Goal: Task Accomplishment & Management: Manage account settings

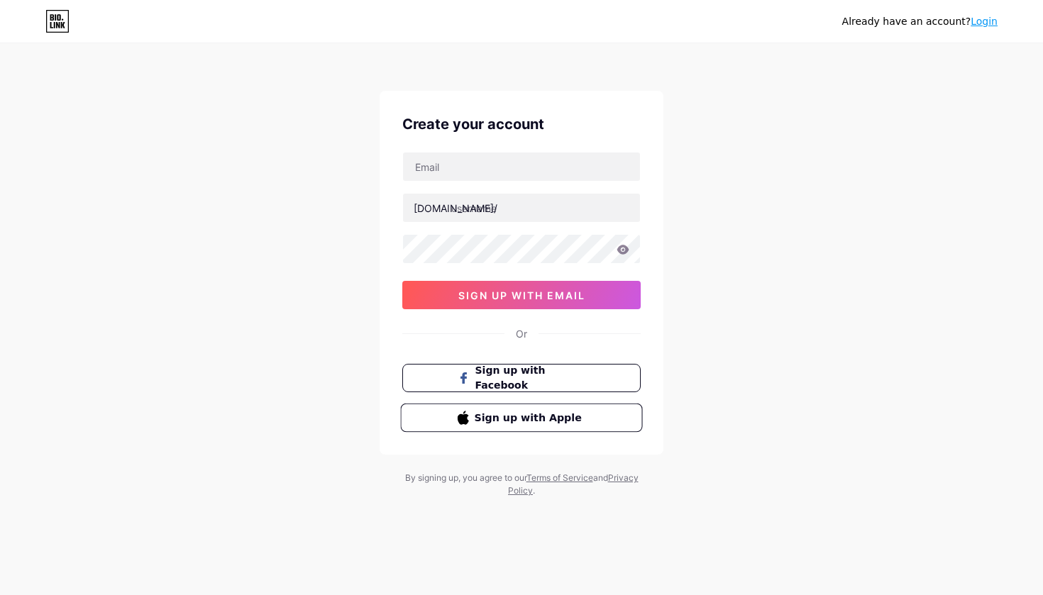
click at [522, 424] on span "Sign up with Apple" at bounding box center [530, 417] width 111 height 15
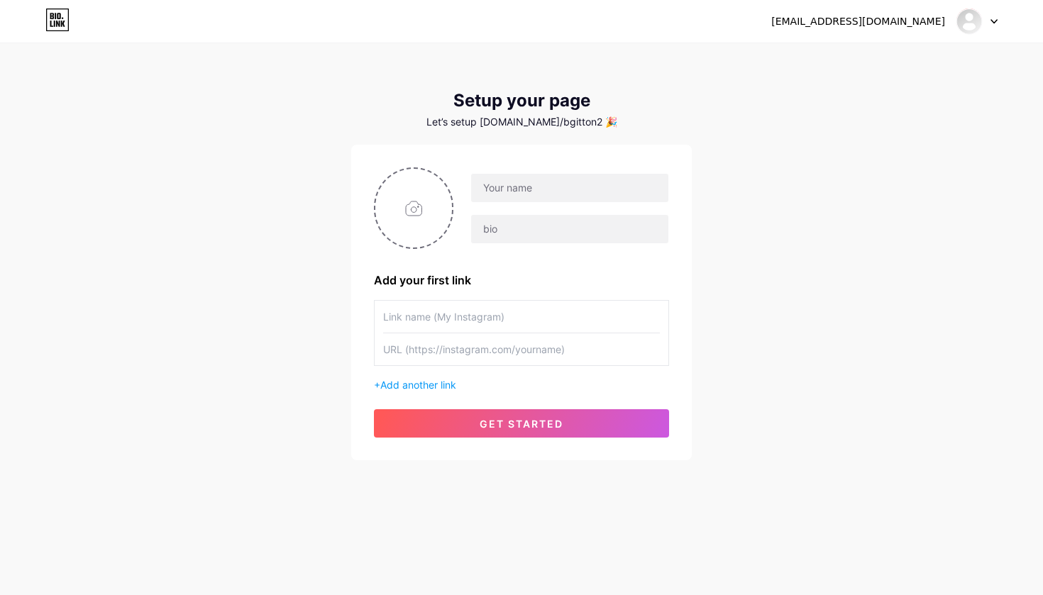
click at [378, 385] on div "+ Add another link" at bounding box center [521, 385] width 295 height 15
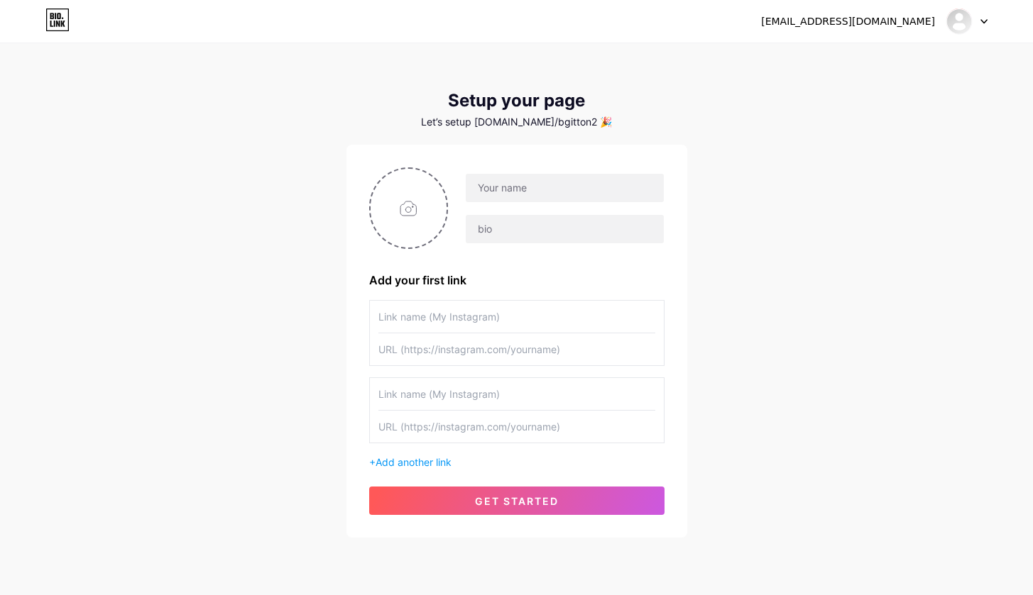
click at [376, 397] on div at bounding box center [516, 411] width 295 height 66
click at [987, 26] on div at bounding box center [966, 22] width 41 height 26
click at [674, 21] on div "[EMAIL_ADDRESS][DOMAIN_NAME] Dashboard Logout" at bounding box center [516, 22] width 1033 height 26
paste input "MOMA Consulting"
type input "MOMA Consulting"
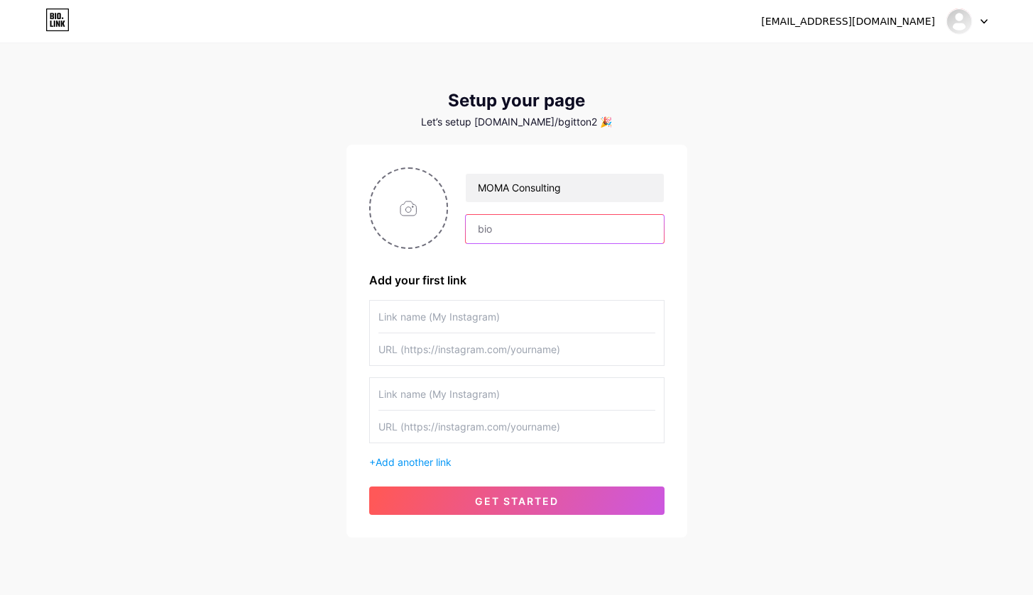
click at [581, 238] on input "text" at bounding box center [564, 229] width 197 height 28
click at [532, 228] on input "text" at bounding box center [564, 229] width 197 height 28
paste input "unior-Entreprise de Montpellier Management 20 ans d’expertise au service des en…"
click at [468, 224] on input "unior-Entreprise de Montpellier Management 20 ans d’expertise au service des en…" at bounding box center [564, 229] width 197 height 28
click at [479, 225] on input "unior-Entreprise de Montpellier Management 20 ans d’expertise au service des en…" at bounding box center [564, 229] width 197 height 28
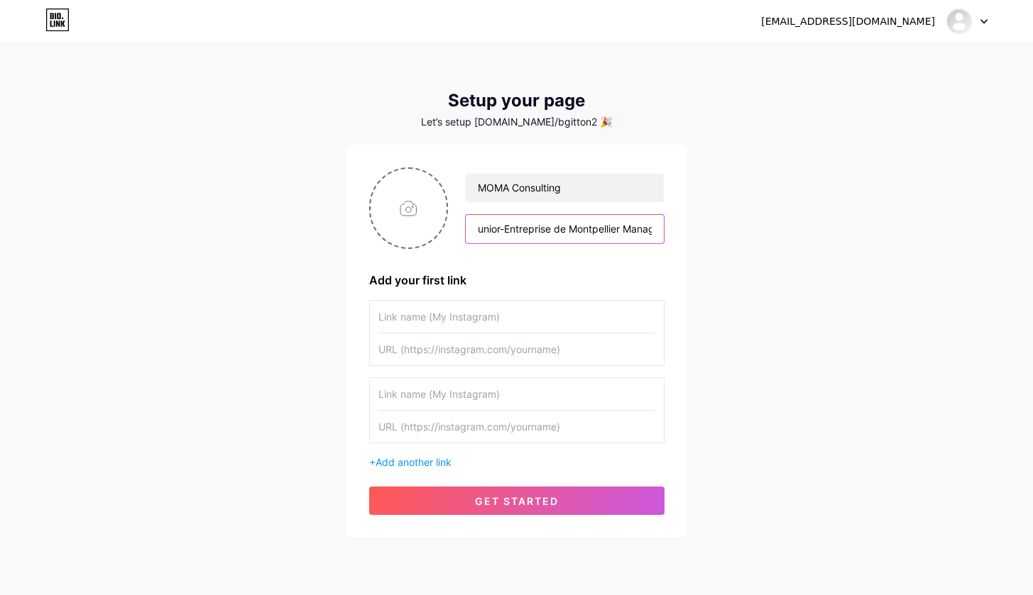
drag, startPoint x: 480, startPoint y: 225, endPoint x: 468, endPoint y: 227, distance: 12.3
click at [468, 227] on input "unior-Entreprise de Montpellier Management 20 ans d’expertise au service des en…" at bounding box center [564, 229] width 197 height 28
click at [483, 233] on input "unior-Entreprise de Montpellier Management 20 ans d’expertise au service des en…" at bounding box center [564, 229] width 197 height 28
drag, startPoint x: 482, startPoint y: 224, endPoint x: 471, endPoint y: 224, distance: 11.4
click at [471, 224] on input "unior-Entreprise de Montpellier Management 20 ans d’expertise au service des en…" at bounding box center [564, 229] width 197 height 28
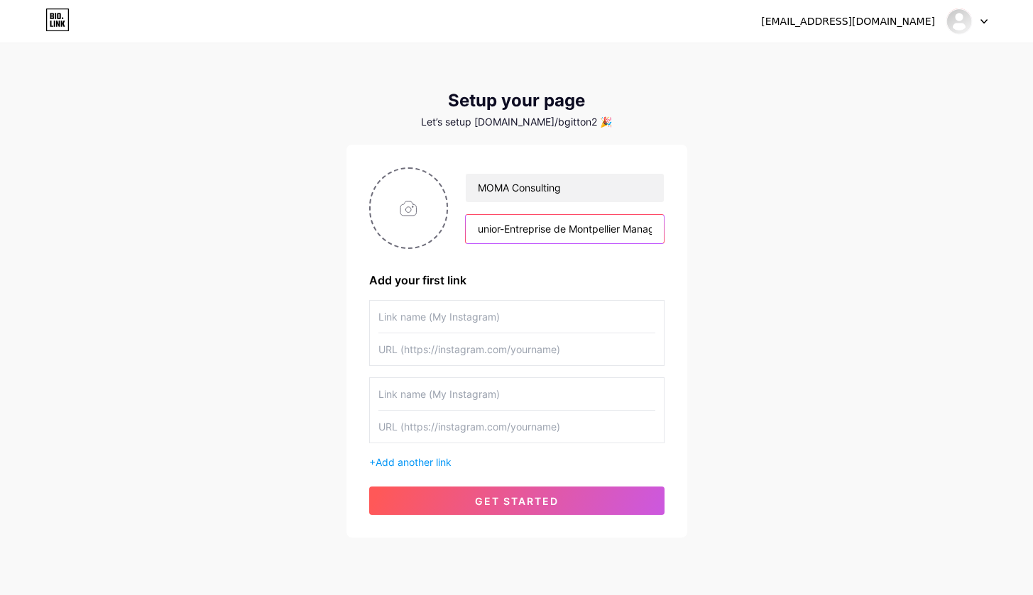
click at [505, 232] on input "unior-Entreprise de Montpellier Management 20 ans d’expertise au service des en…" at bounding box center [564, 229] width 197 height 28
click at [552, 229] on input "unior-Entreprise de Montpellier Management 20 ans d’expertise au service des en…" at bounding box center [564, 229] width 197 height 28
drag, startPoint x: 552, startPoint y: 229, endPoint x: 560, endPoint y: 225, distance: 8.6
click at [560, 225] on input "unior de Montpellier Management 20 ans d’expertise au service des entreprises, …" at bounding box center [564, 229] width 197 height 28
drag, startPoint x: 505, startPoint y: 223, endPoint x: 649, endPoint y: 229, distance: 144.2
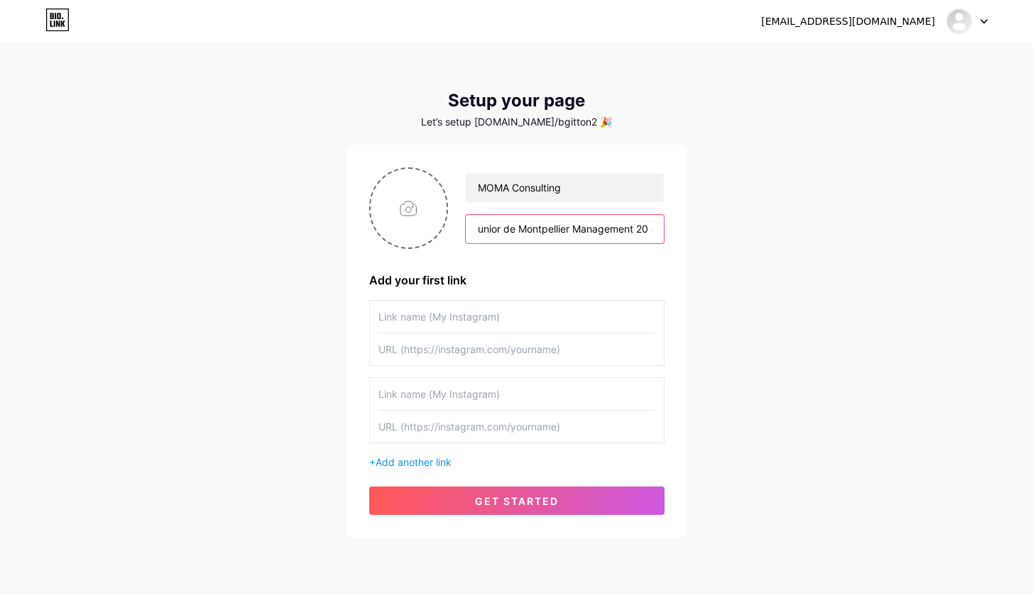
click at [649, 229] on input "unior de Montpellier Management 20 ans d’expertise au service des entreprises, …" at bounding box center [564, 229] width 197 height 28
click at [658, 229] on input "unior de Montpellier Management 20 ans d’expertise au service des entreprises, …" at bounding box center [564, 229] width 197 height 28
drag, startPoint x: 620, startPoint y: 224, endPoint x: 673, endPoint y: 227, distance: 53.3
click at [674, 227] on div "MOMA Consulting unior de Montpellier Management 20 ans d’expertise au service d…" at bounding box center [516, 341] width 341 height 393
type input "unior de Montpellier Management 20 ans d’expertise au service des entreprises, …"
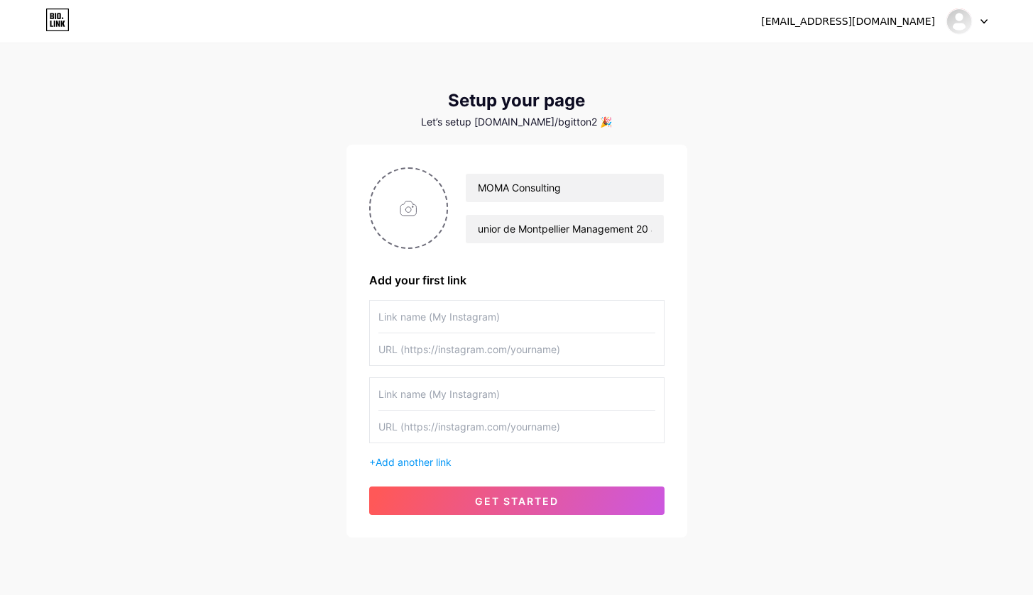
click at [665, 253] on div "MOMA Consulting unior de Montpellier Management 20 ans d’expertise au service d…" at bounding box center [516, 341] width 341 height 393
click at [530, 340] on input "text" at bounding box center [516, 350] width 277 height 32
type input "Instagram"
type input "L"
click at [458, 332] on input "Instagram" at bounding box center [516, 317] width 277 height 32
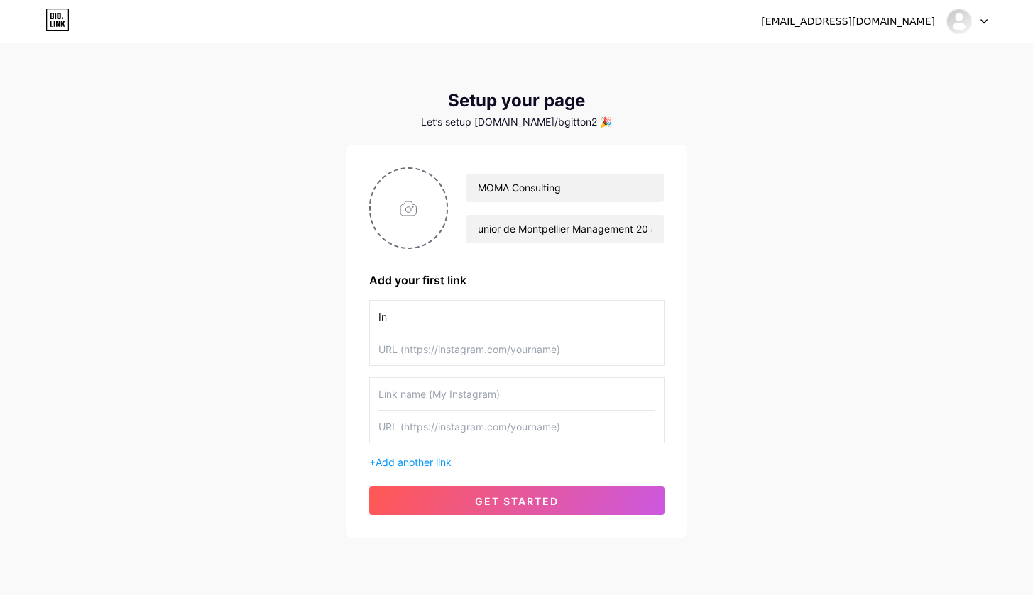
type input "I"
type input "Notre plaquette commerciale"
click at [455, 406] on input "text" at bounding box center [516, 394] width 277 height 32
type input "Le lien google form"
click at [395, 458] on span "Add another link" at bounding box center [413, 462] width 76 height 12
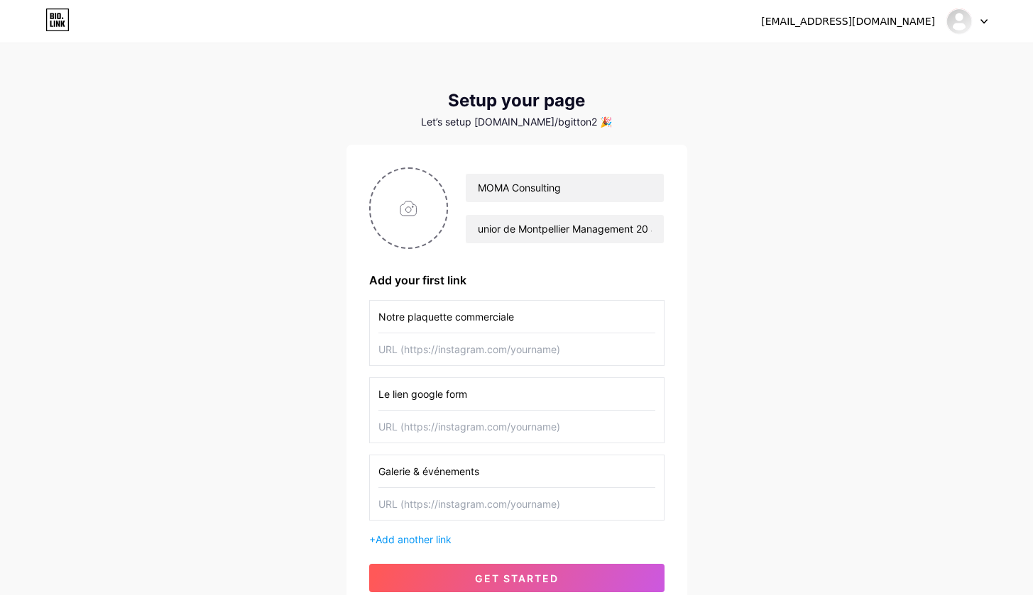
type input "Galerie & événements"
click at [370, 542] on div "+ Add another link" at bounding box center [516, 539] width 295 height 15
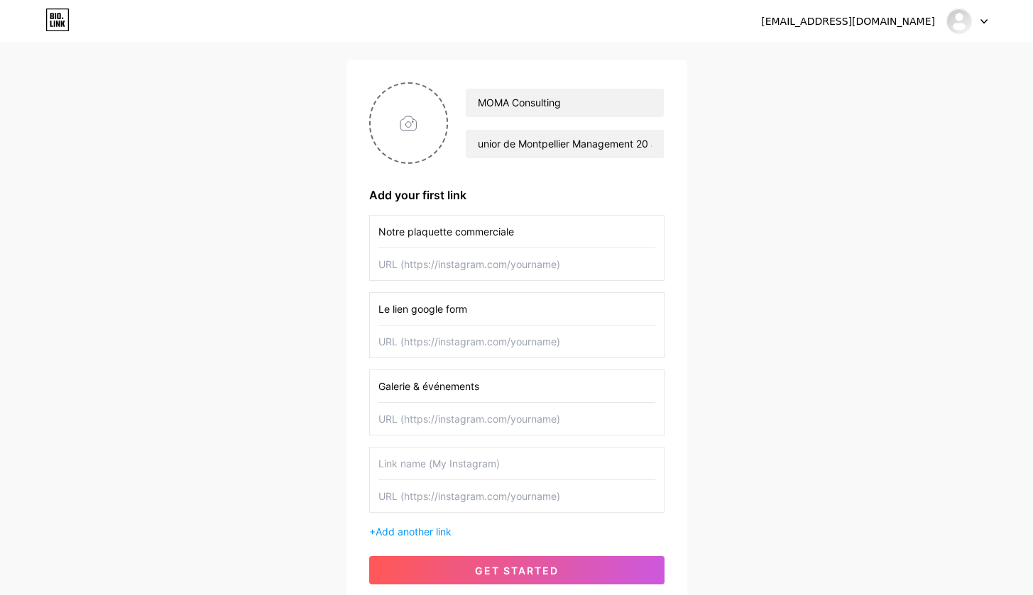
scroll to position [126, 0]
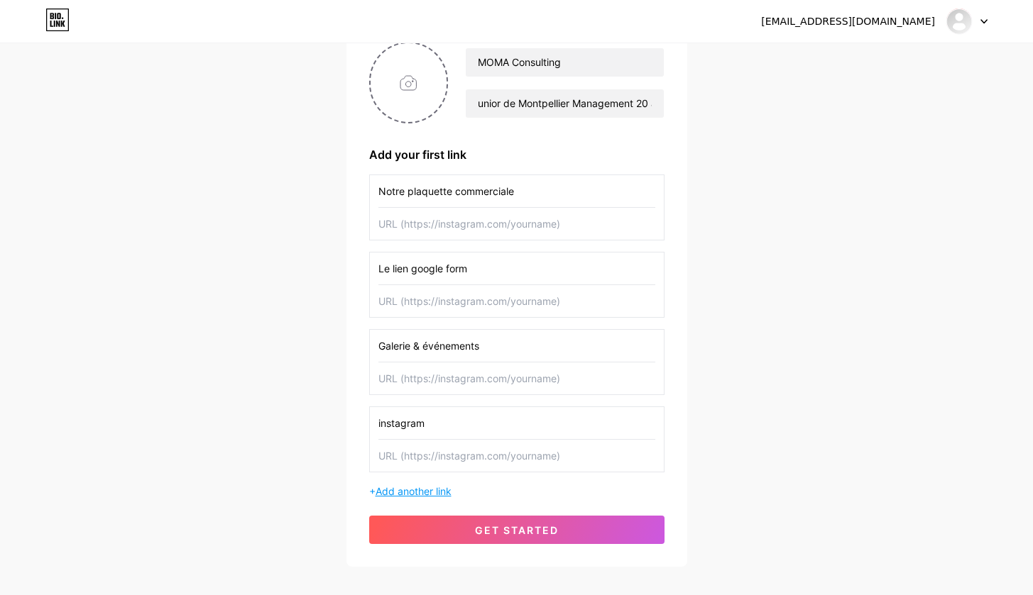
type input "instagram"
click at [442, 488] on span "Add another link" at bounding box center [413, 491] width 76 height 12
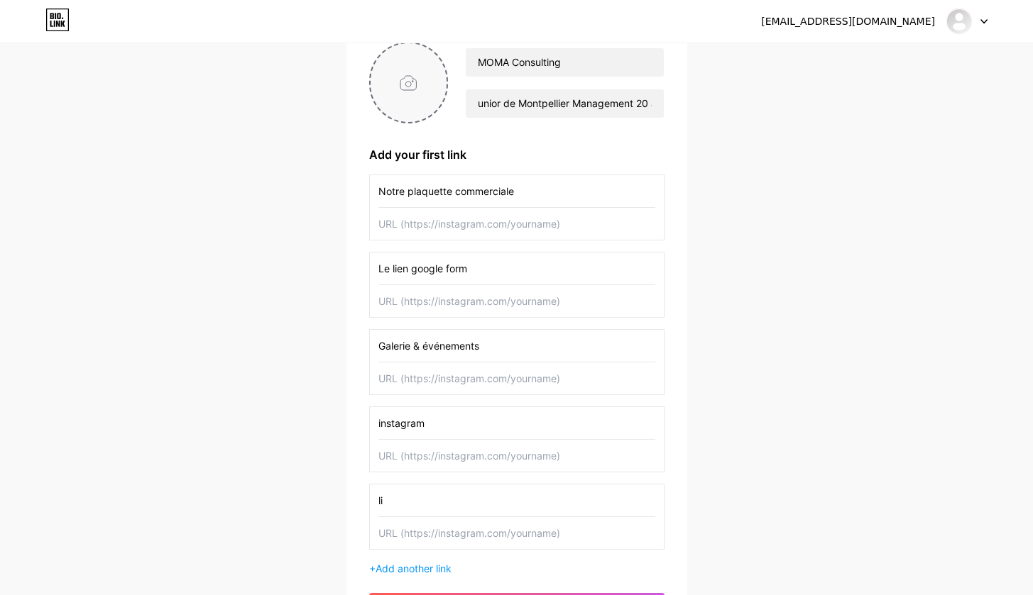
type input "li"
click at [402, 91] on input "file" at bounding box center [408, 82] width 77 height 79
type input "C:\fakepath\logo 1.jpeg"
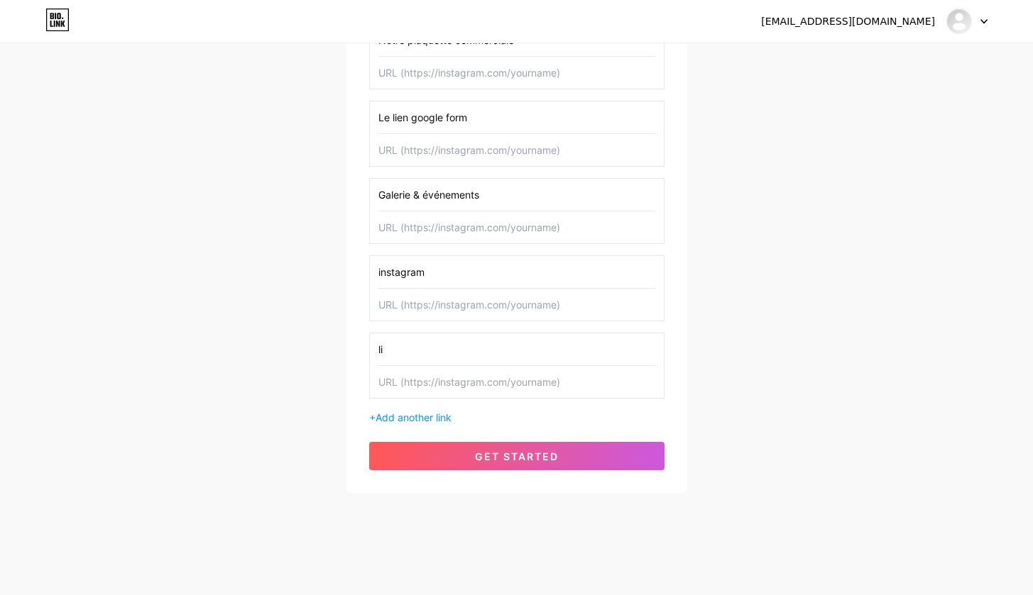
scroll to position [277, 0]
click at [549, 365] on input "li" at bounding box center [516, 350] width 277 height 32
type input "linkedln"
click at [407, 416] on span "Add another link" at bounding box center [413, 418] width 76 height 12
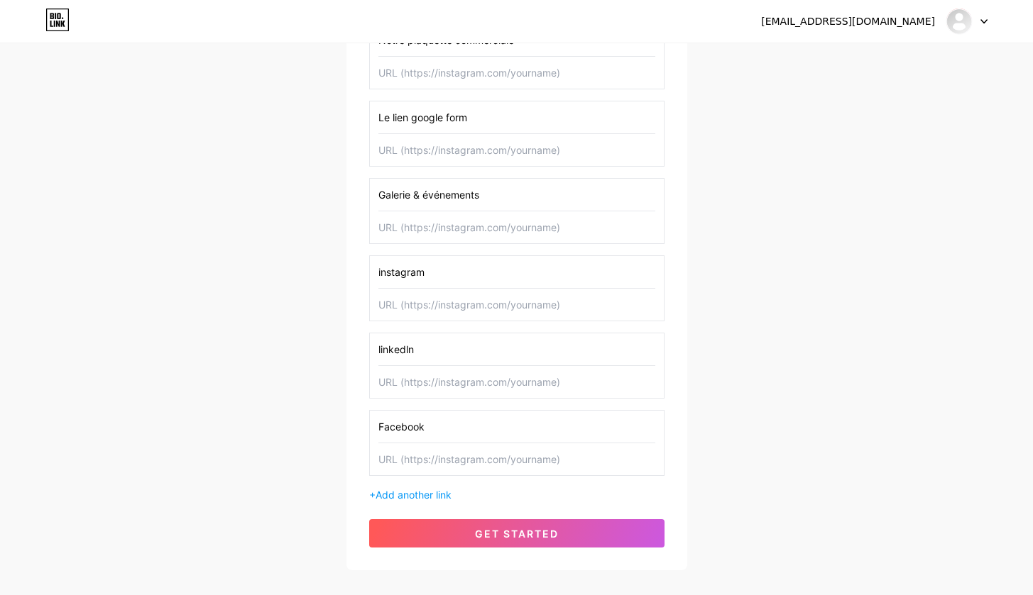
type input "Facebook"
click at [380, 351] on input "linkedln" at bounding box center [516, 350] width 277 height 32
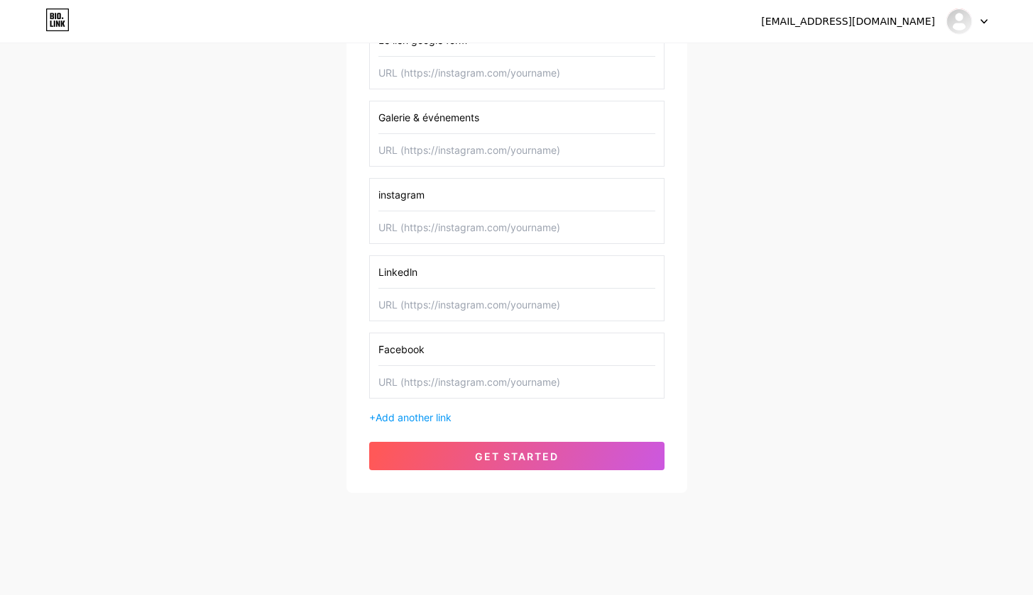
scroll to position [354, 0]
type input "Linkedln"
click at [432, 418] on span "Add another link" at bounding box center [413, 418] width 76 height 12
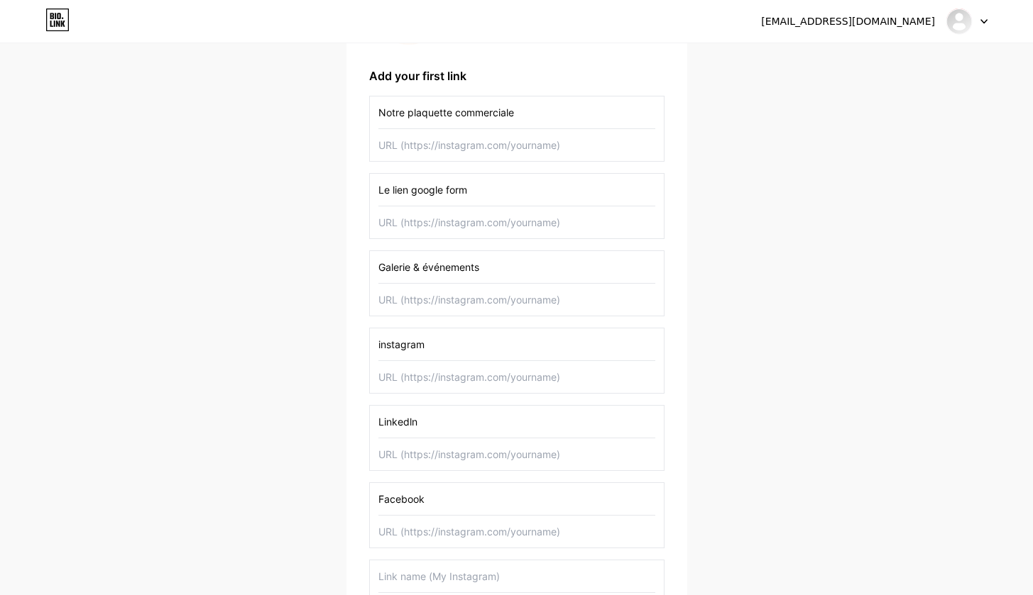
scroll to position [203, 0]
click at [377, 114] on div "Notre plaquette commerciale" at bounding box center [516, 130] width 295 height 66
click at [375, 109] on div "Notre plaquette commerciale" at bounding box center [516, 130] width 295 height 66
click at [380, 111] on input "Notre plaquette commerciale" at bounding box center [516, 114] width 277 height 32
paste input "📄"
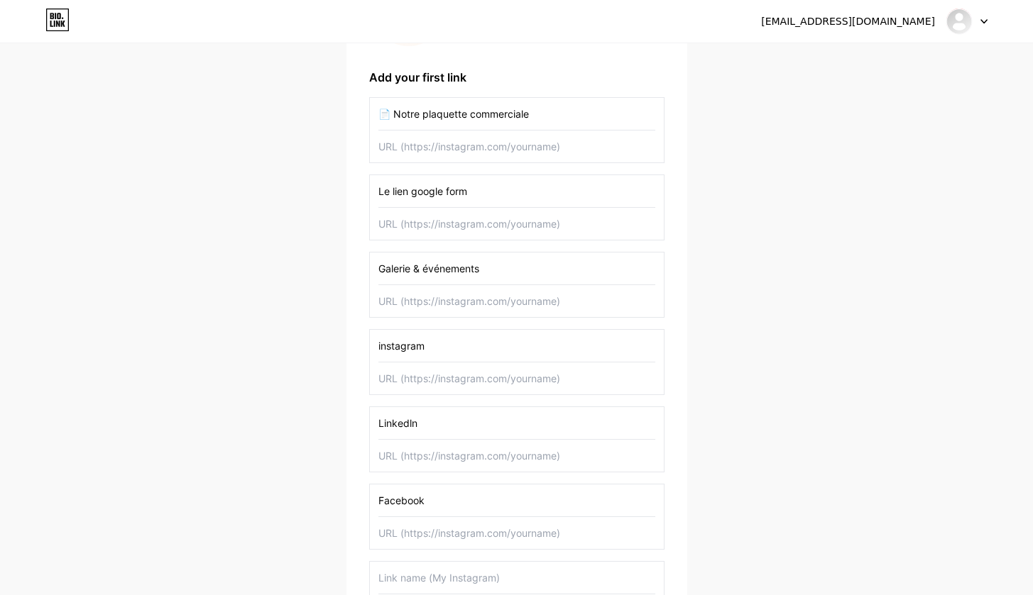
type input "📄 Notre plaquette commerciale"
click at [380, 192] on input "Le lien google form" at bounding box center [516, 191] width 277 height 32
paste input "✏️"
type input "✏️Le lien google form"
click at [375, 267] on div "Galerie & événements" at bounding box center [516, 285] width 295 height 66
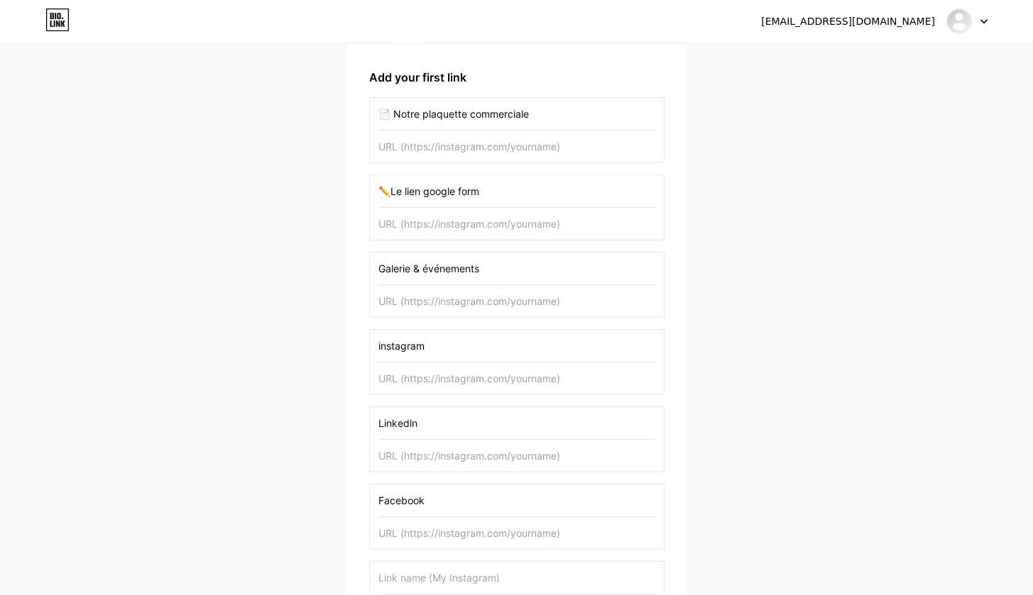
click at [380, 268] on input "Galerie & événements" at bounding box center [516, 269] width 277 height 32
paste input "📷"
type input "📷Galerie & événements"
click at [377, 346] on div "instagram" at bounding box center [516, 362] width 295 height 66
click at [377, 344] on div "instagram" at bounding box center [516, 362] width 295 height 66
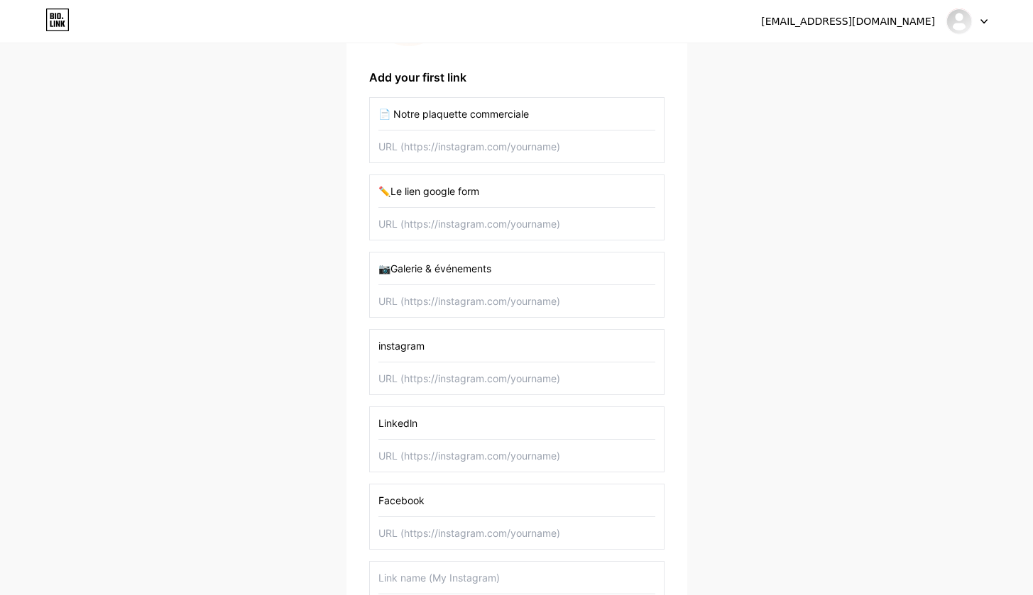
click at [380, 344] on input "instagram" at bounding box center [516, 346] width 277 height 32
click at [377, 348] on div "Instagram" at bounding box center [516, 362] width 295 height 66
click at [379, 339] on input "Instagram" at bounding box center [516, 346] width 277 height 32
paste input "🔗"
type input "🔗Instagram"
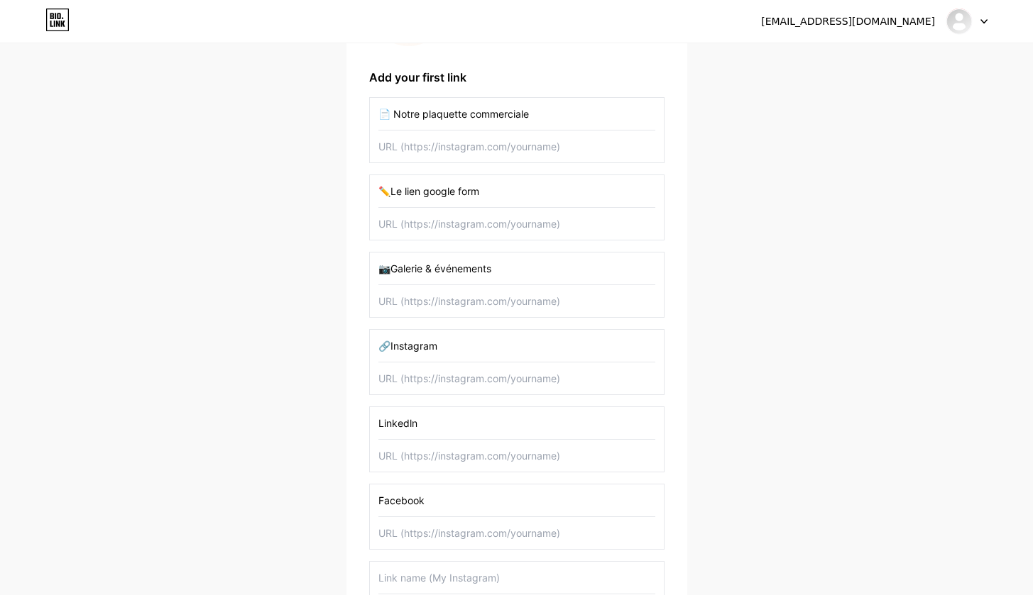
click at [378, 422] on input "Linkedln" at bounding box center [516, 423] width 277 height 32
paste input "🔗"
type input "🔗Linkedln"
click at [380, 497] on input "Facebook" at bounding box center [516, 501] width 277 height 32
paste input "🔗"
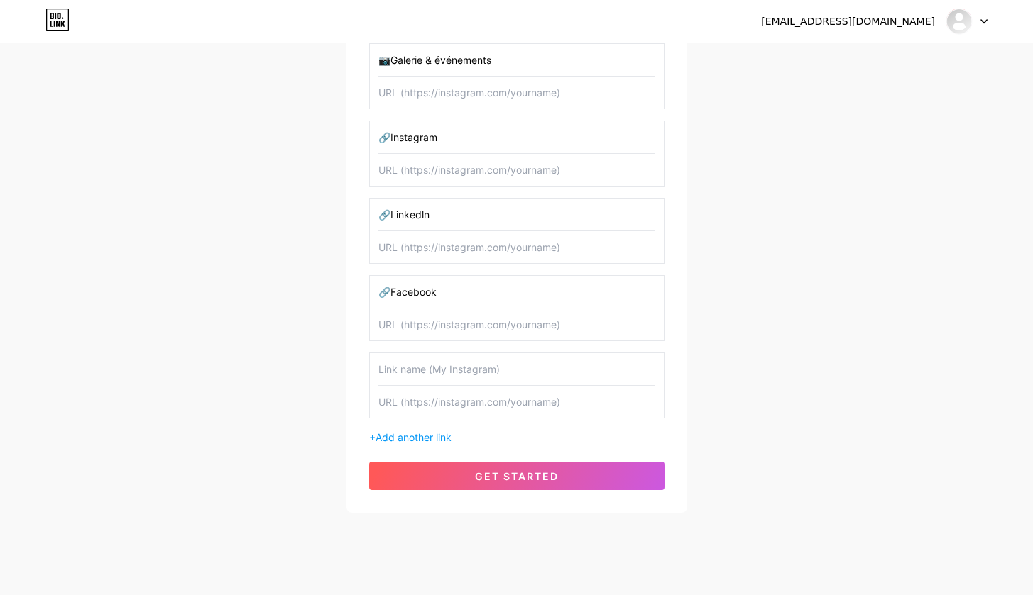
scroll to position [418, 0]
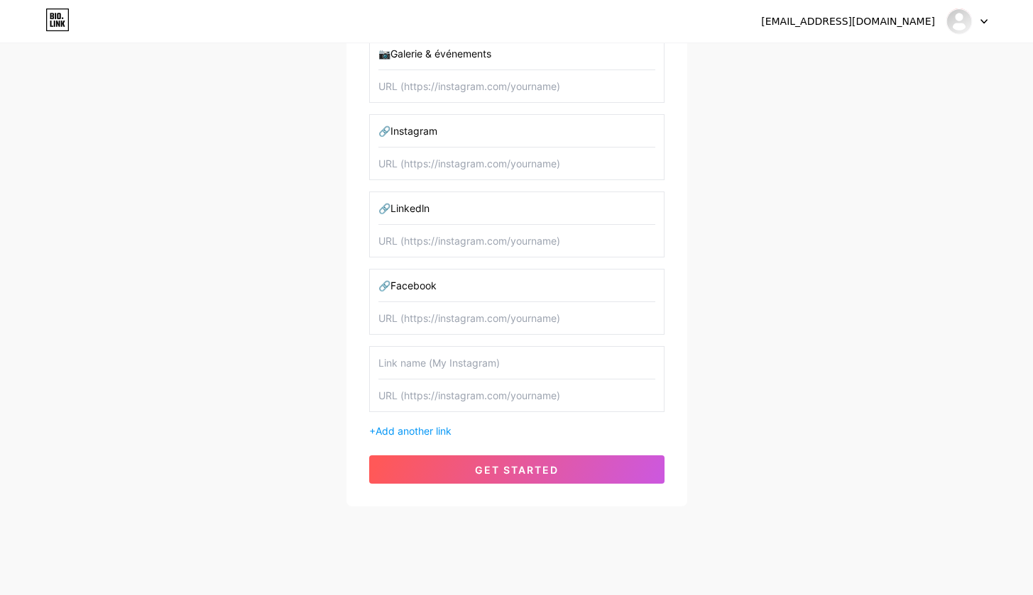
type input "🔗Facebook"
click at [462, 373] on input "text" at bounding box center [516, 363] width 277 height 32
paste input "📬 Nous contacter"
type input "📬 Nous contacter"
click at [869, 375] on div "[EMAIL_ADDRESS][DOMAIN_NAME] Dashboard Logout Setup your page Let’s setup [DOMA…" at bounding box center [516, 67] width 1033 height 970
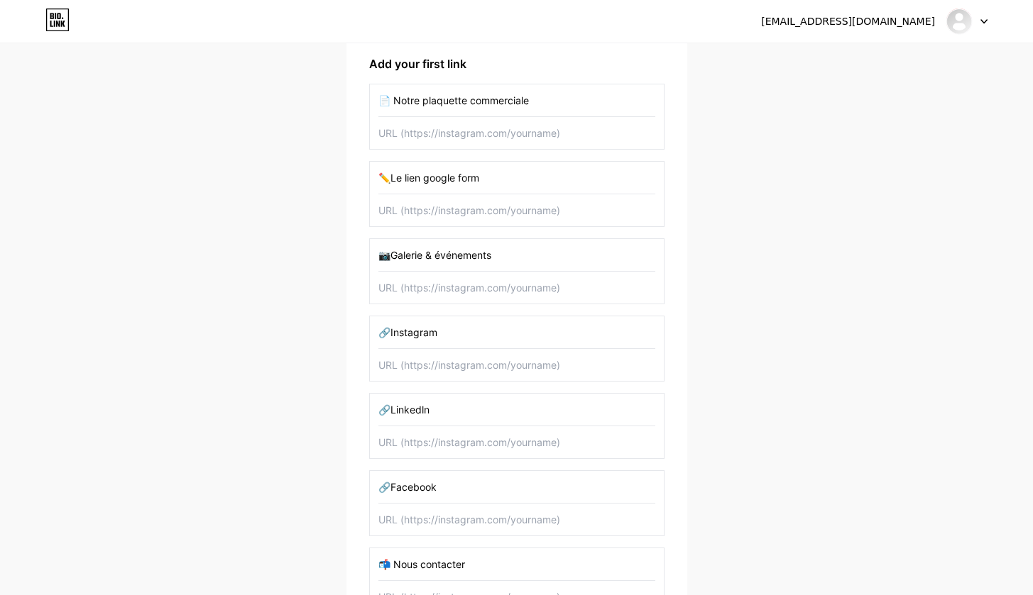
scroll to position [207, 0]
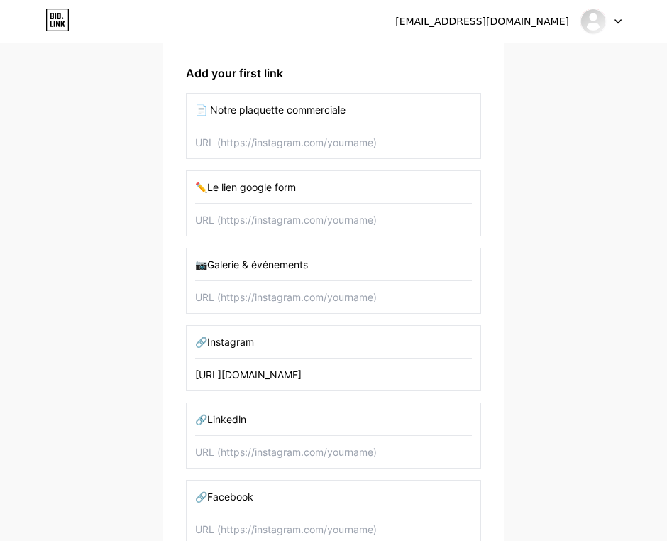
type input "[URL][DOMAIN_NAME]"
click at [253, 268] on input "📷Galerie & événements" at bounding box center [333, 264] width 277 height 32
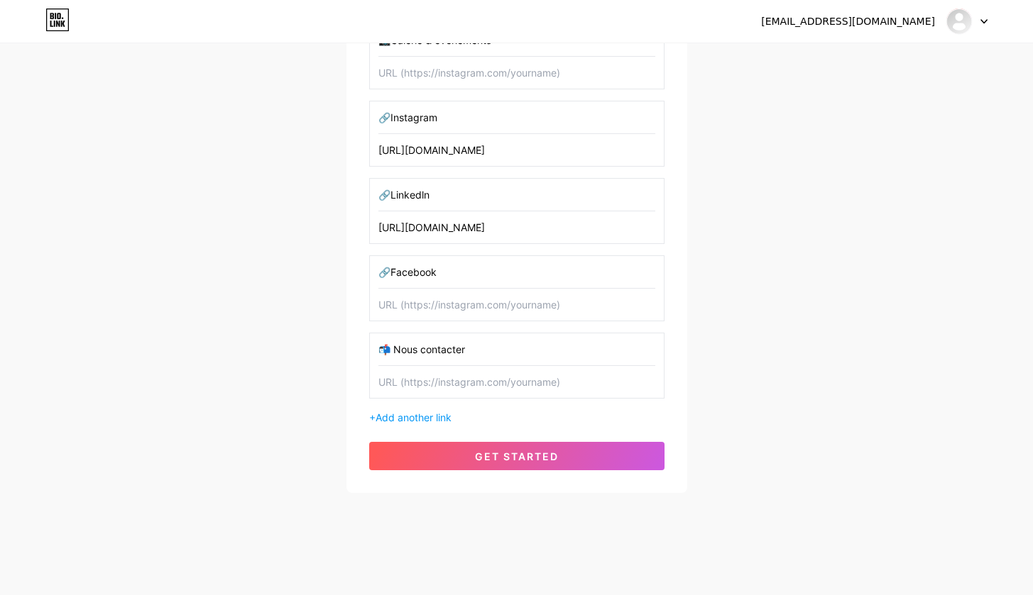
scroll to position [432, 0]
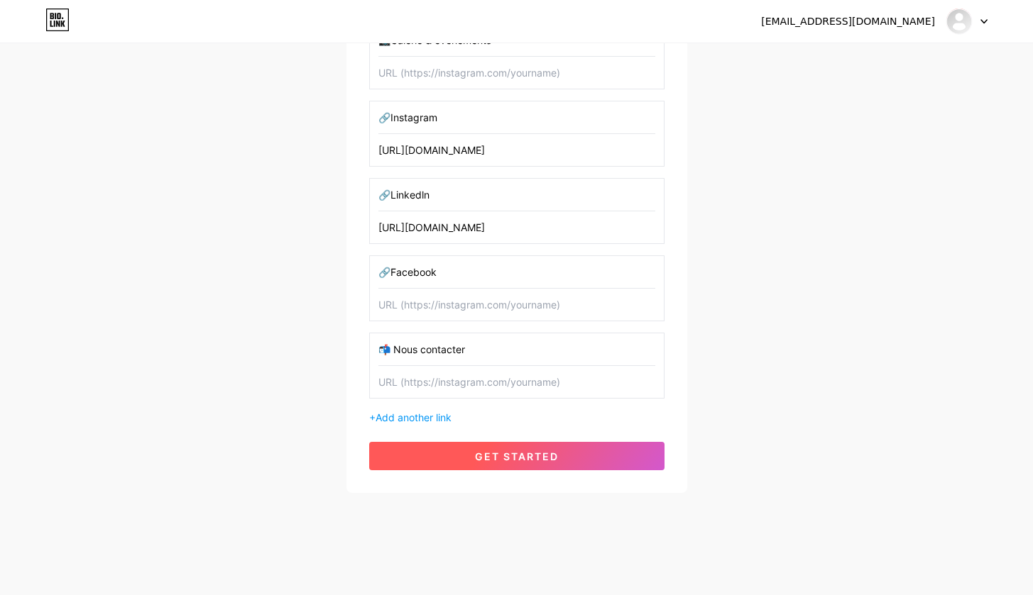
click at [534, 463] on button "get started" at bounding box center [516, 456] width 295 height 28
type input "✏️Le lien google form"
type input "[URL][DOMAIN_NAME]"
type input "🔗Instagram"
type input "[URL][DOMAIN_NAME]"
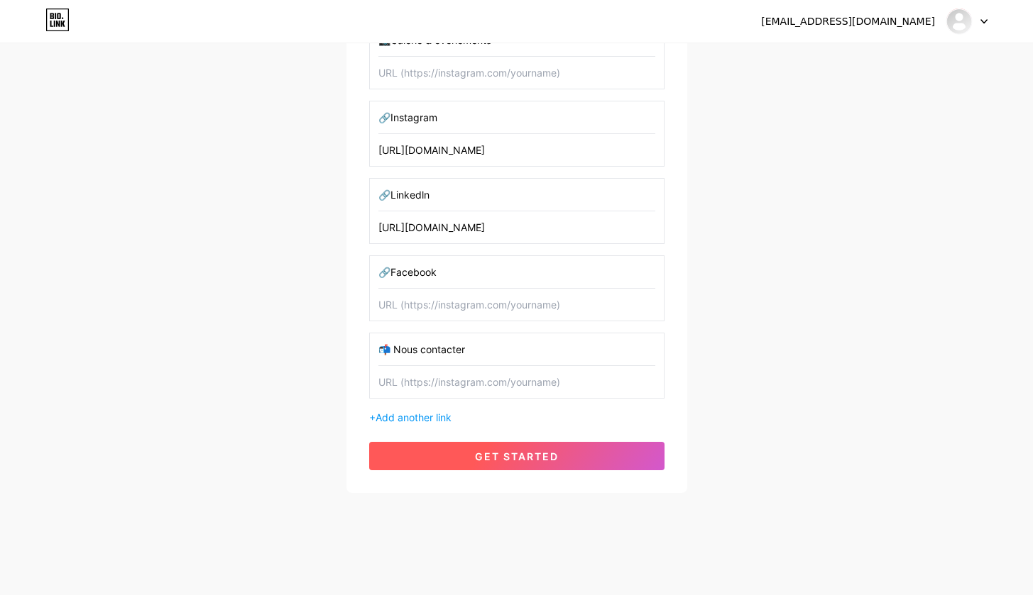
type input "🔗Linkedln"
type input "[URL][DOMAIN_NAME]"
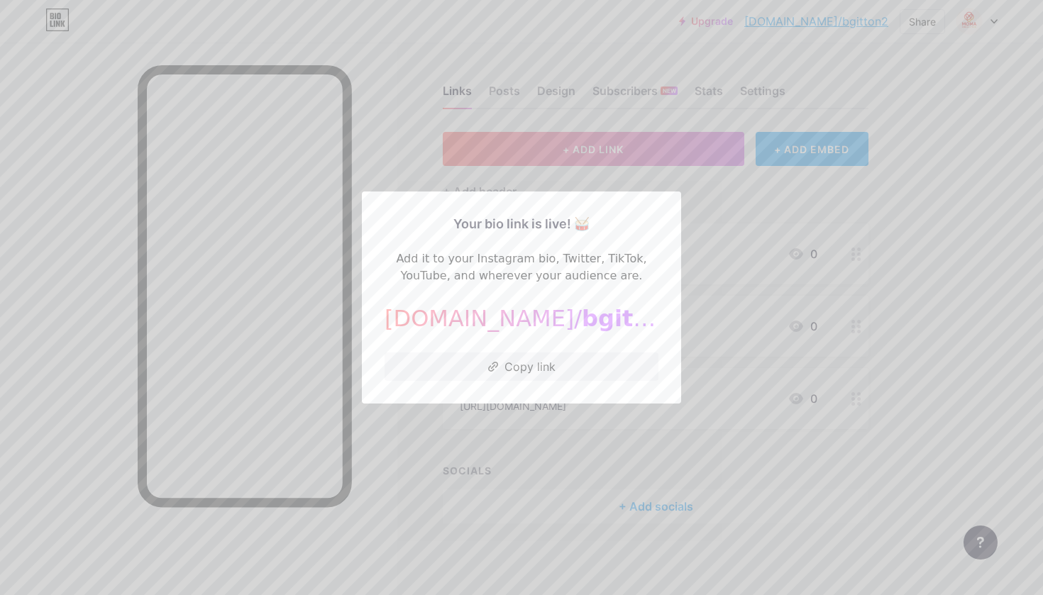
click at [632, 429] on div at bounding box center [521, 297] width 1043 height 595
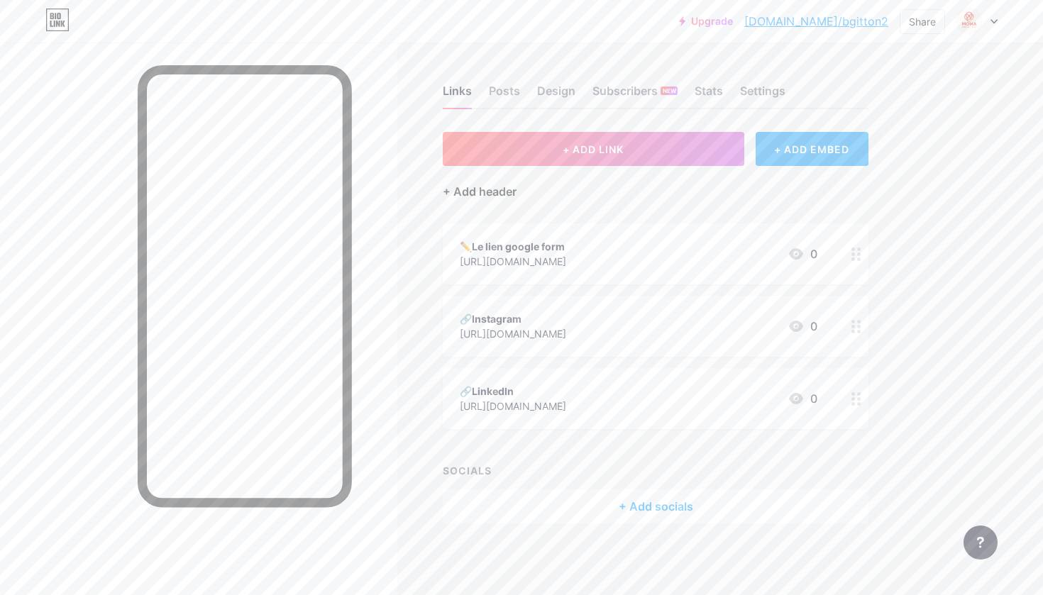
click at [494, 194] on div "+ Add header" at bounding box center [480, 191] width 74 height 17
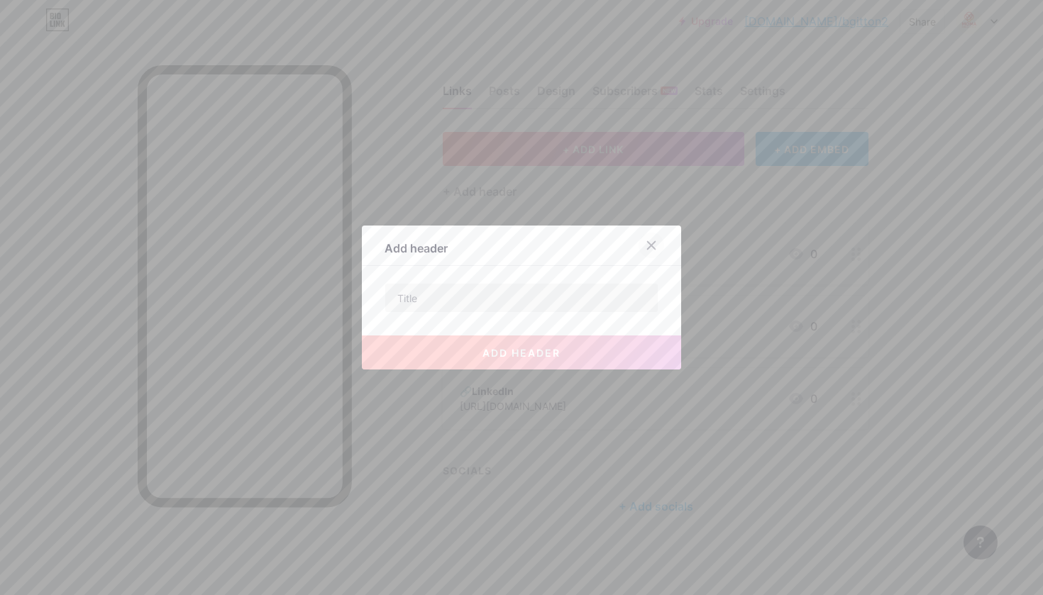
click at [655, 240] on div at bounding box center [652, 246] width 26 height 26
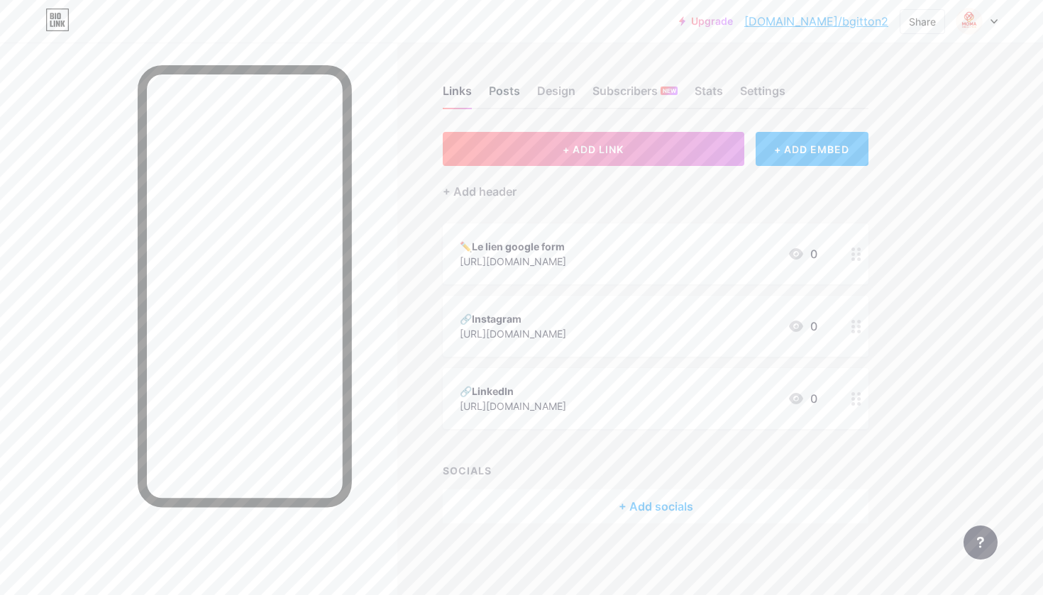
click at [507, 82] on div "Posts" at bounding box center [504, 95] width 31 height 26
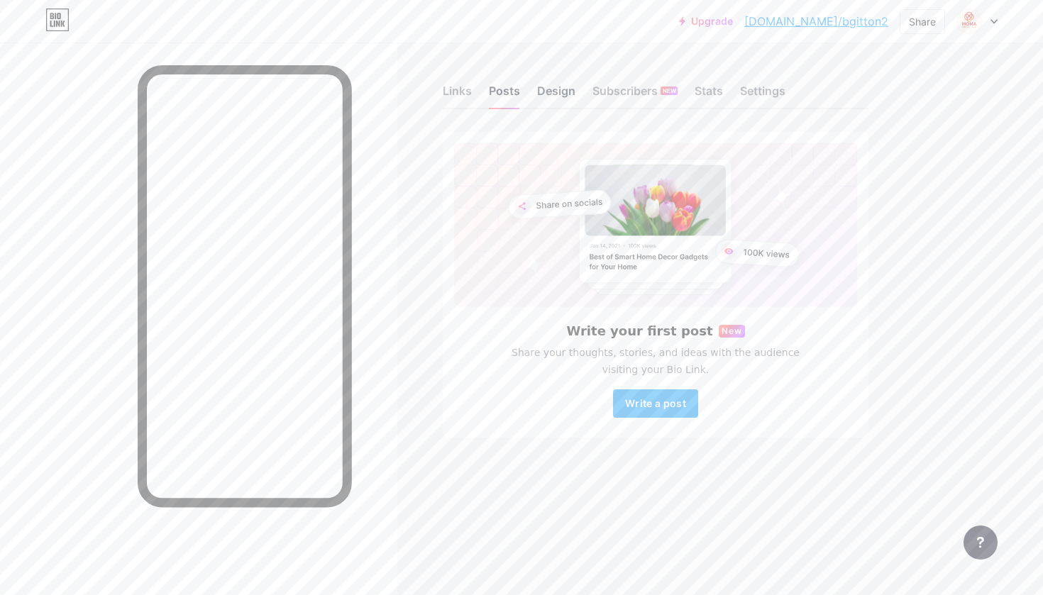
click at [559, 94] on div "Design" at bounding box center [556, 95] width 38 height 26
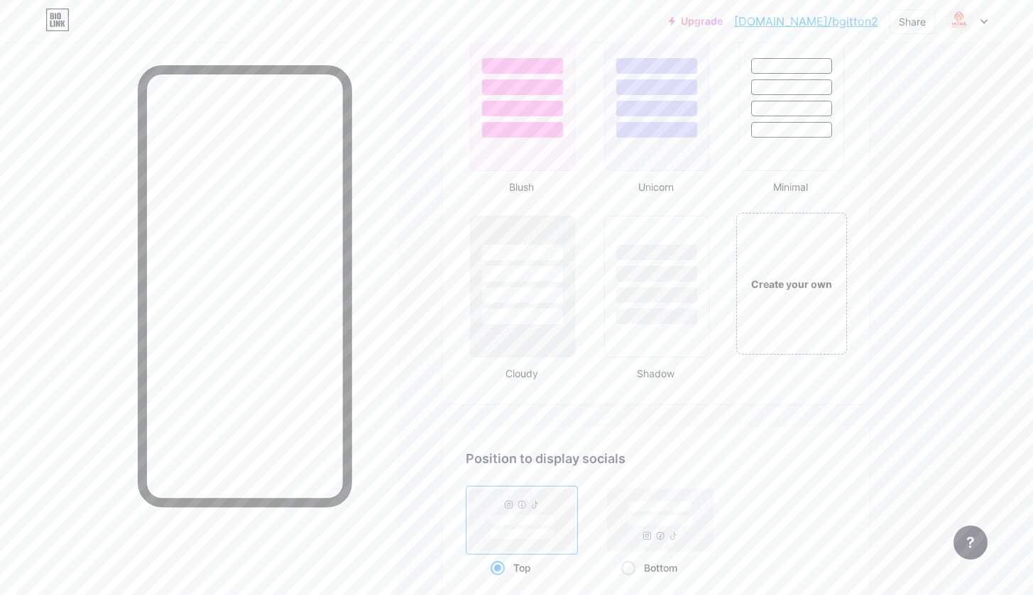
scroll to position [1518, 0]
click at [765, 295] on div "Create your own" at bounding box center [791, 280] width 114 height 146
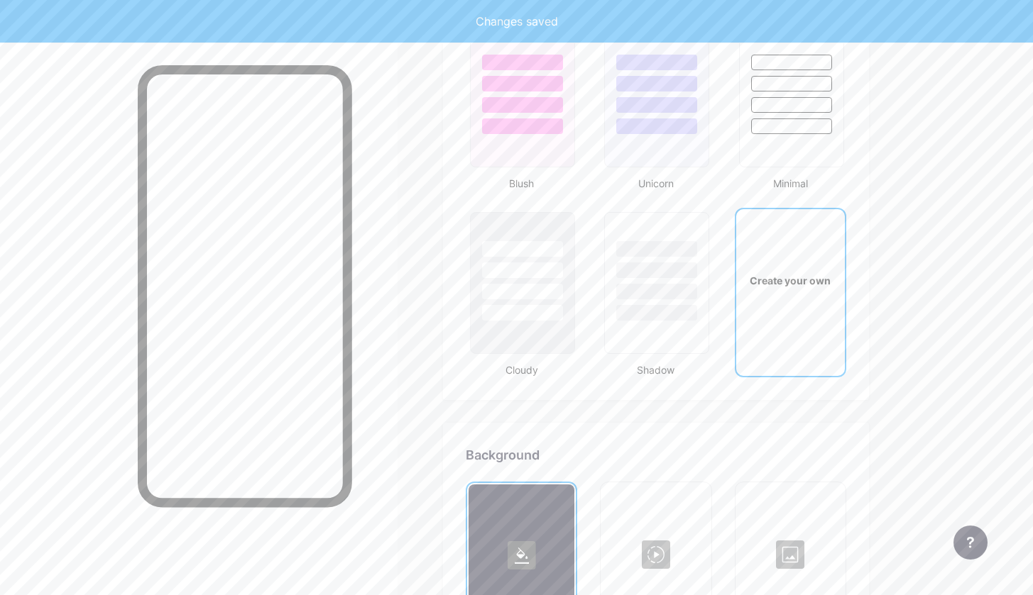
scroll to position [1884, 0]
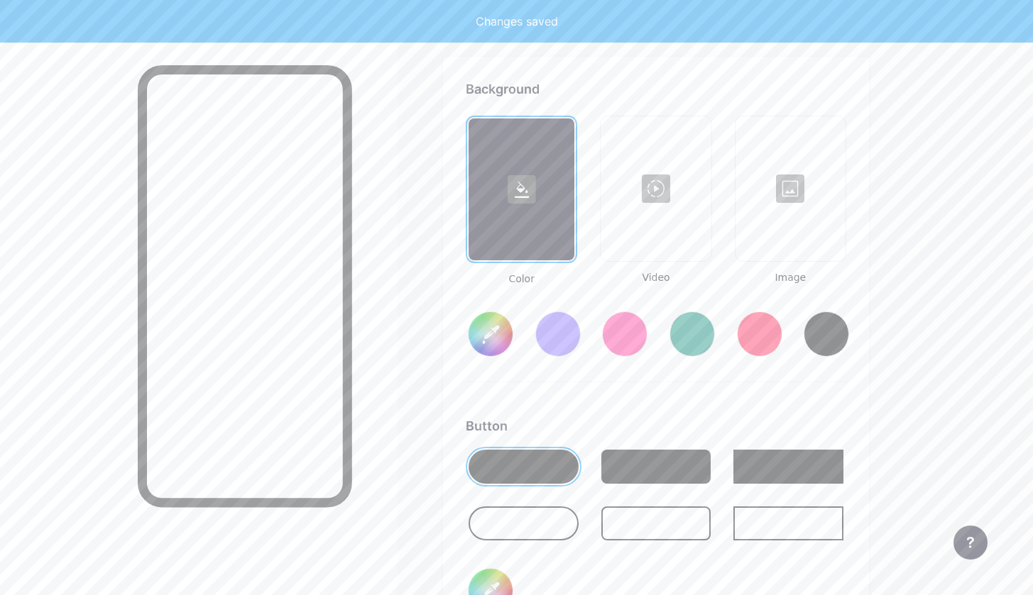
type input "#ffffff"
type input "#000000"
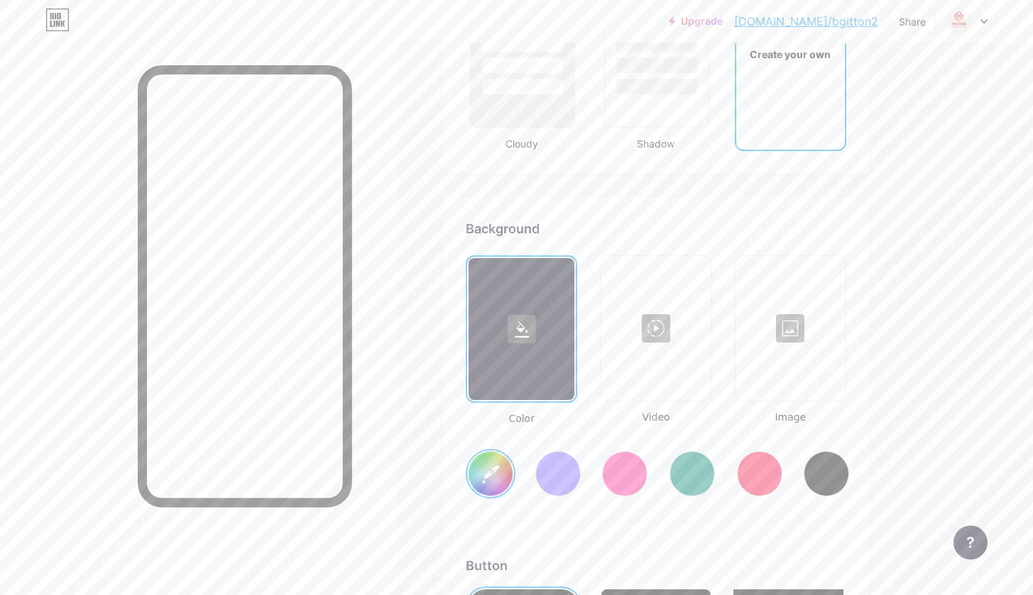
scroll to position [1744, 0]
click at [785, 351] on div at bounding box center [790, 329] width 107 height 142
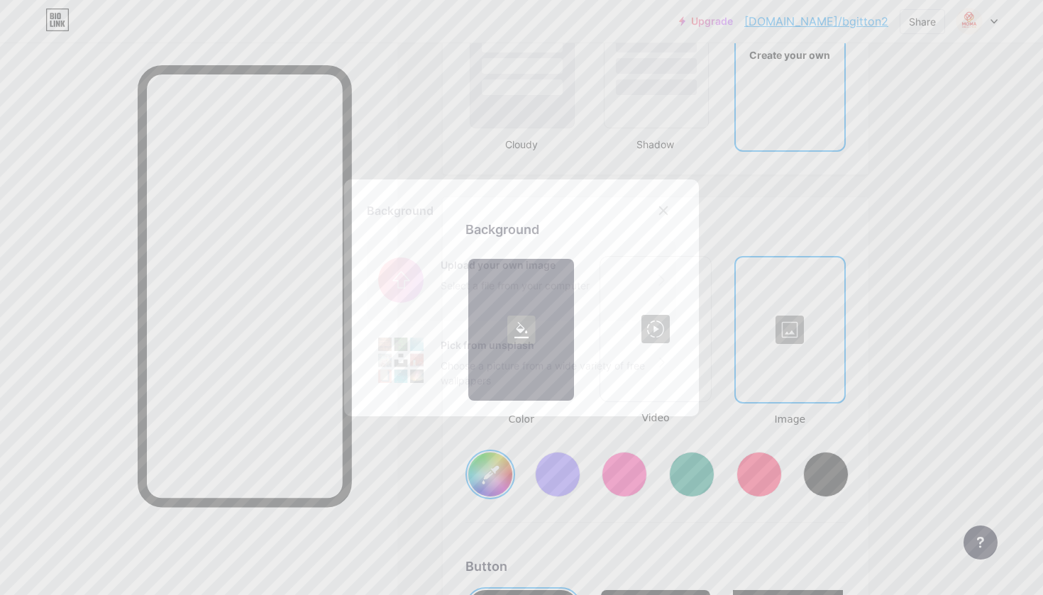
click at [523, 276] on input "file" at bounding box center [521, 280] width 309 height 79
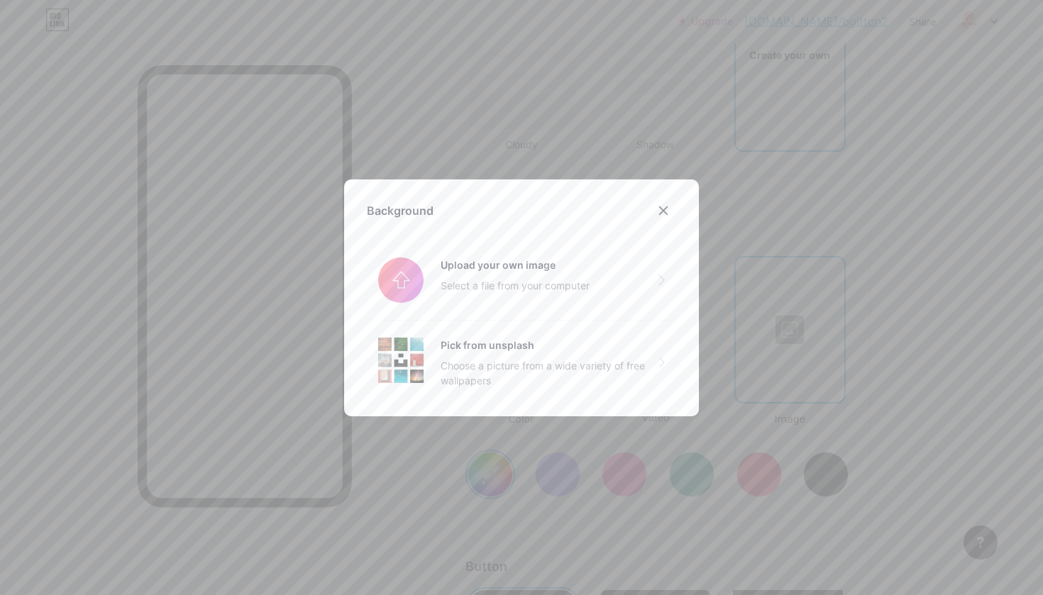
click at [552, 44] on div at bounding box center [521, 297] width 1043 height 595
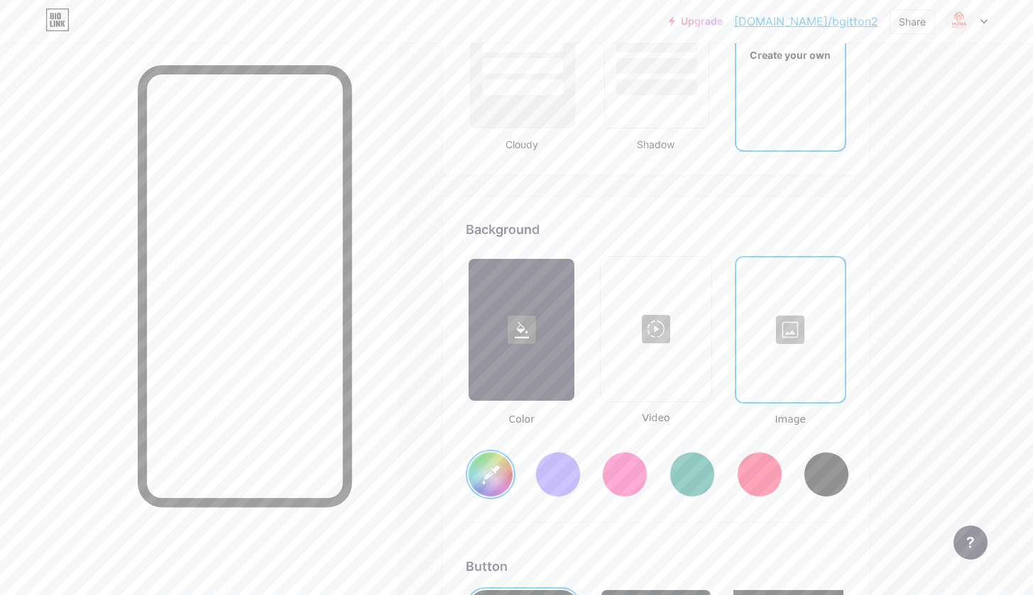
click at [786, 282] on div at bounding box center [790, 330] width 106 height 142
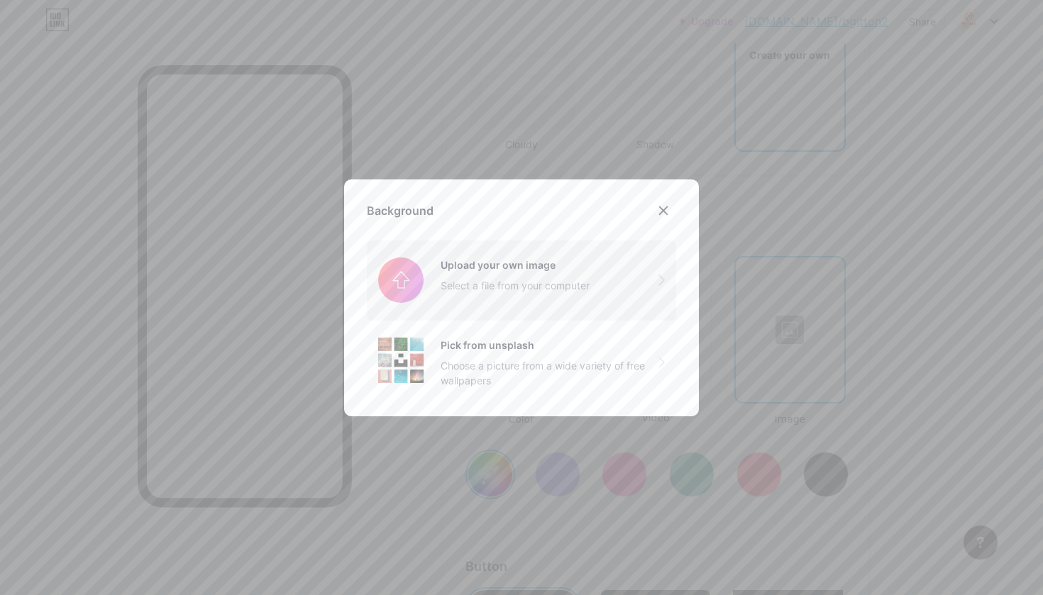
click at [584, 300] on input "file" at bounding box center [521, 280] width 309 height 79
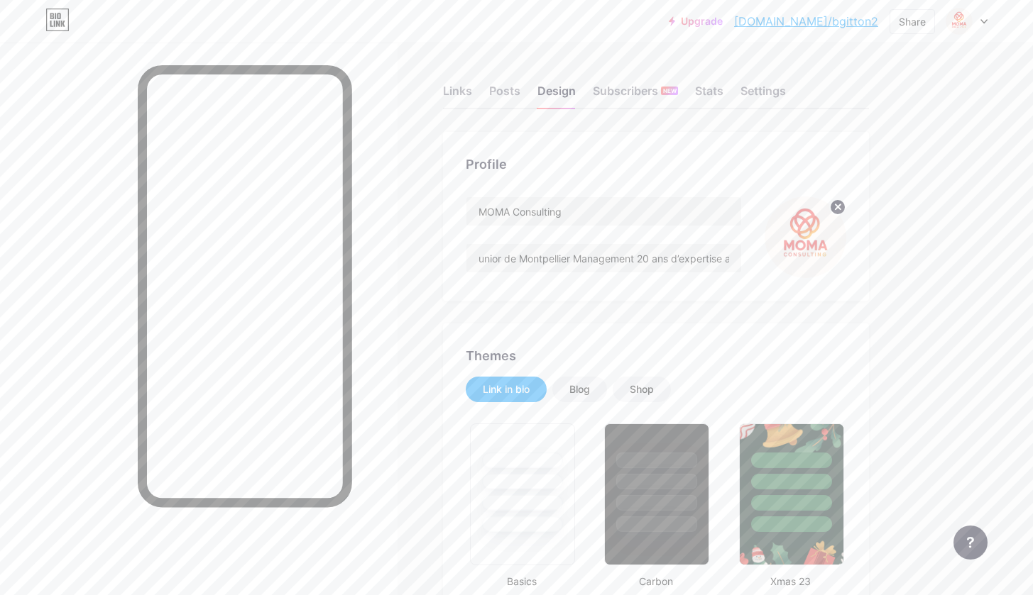
scroll to position [0, 0]
click at [837, 202] on circle at bounding box center [838, 207] width 16 height 16
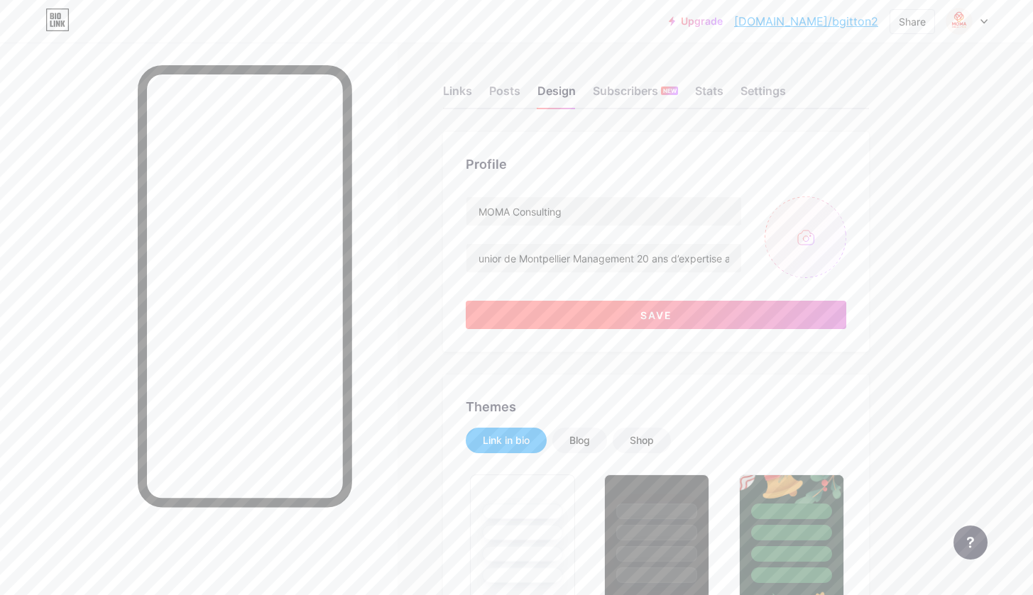
click at [693, 326] on button "Save" at bounding box center [656, 315] width 380 height 28
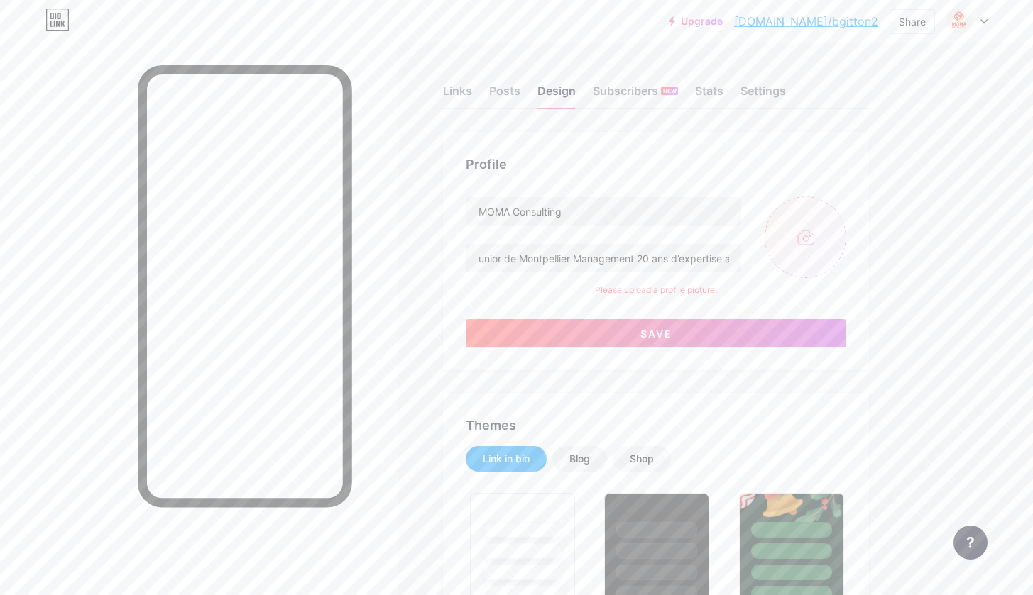
click at [691, 305] on div "MOMA Consulting unior de Montpellier Management 20 ans d’expertise au service d…" at bounding box center [656, 272] width 380 height 151
click at [805, 241] on input "file" at bounding box center [805, 238] width 82 height 82
type input "C:\fakepath\logo 2.jpeg"
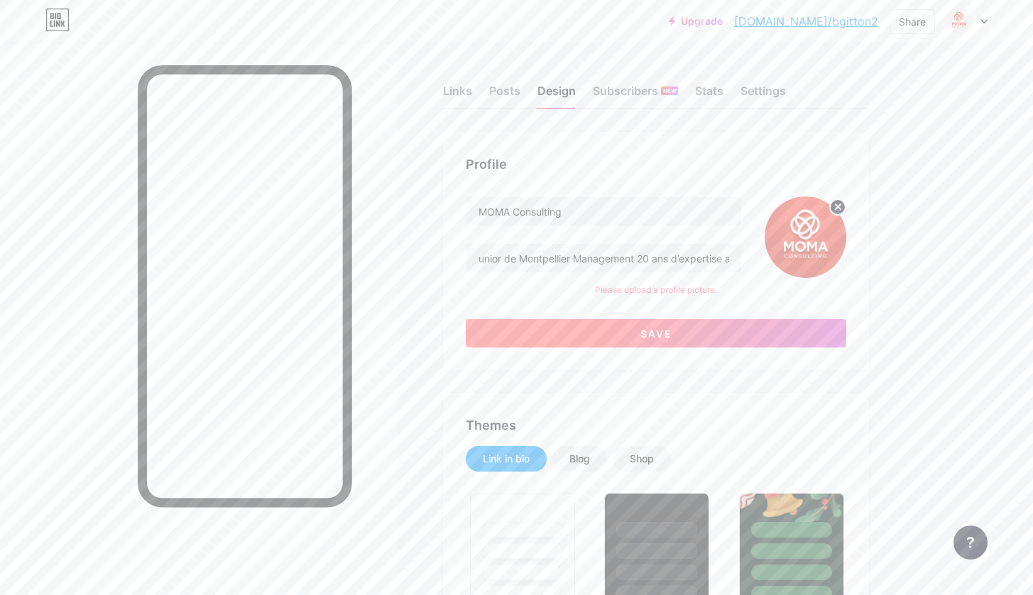
click at [718, 346] on button "Save" at bounding box center [656, 333] width 380 height 28
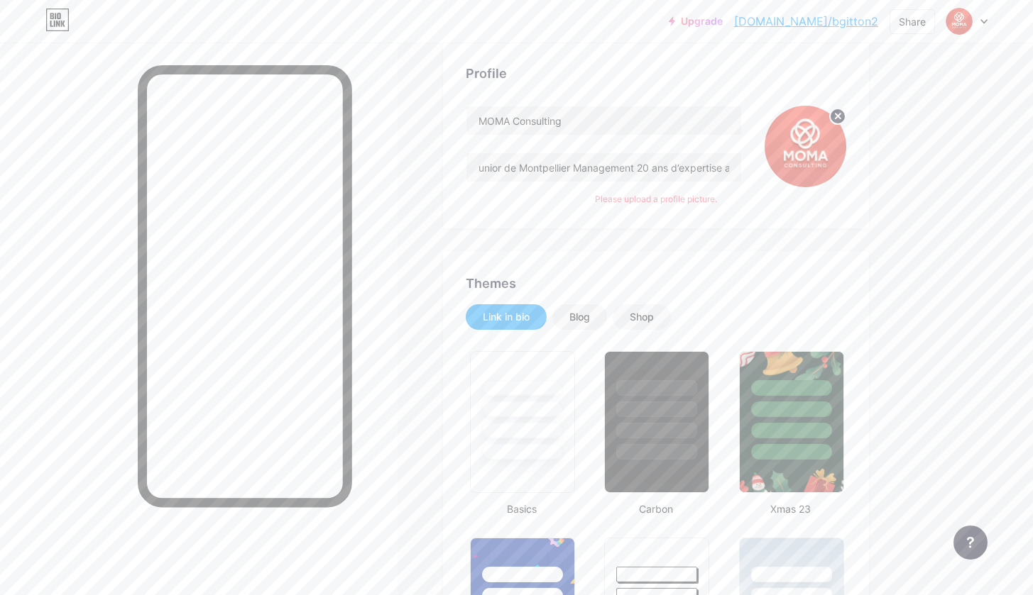
scroll to position [95, 0]
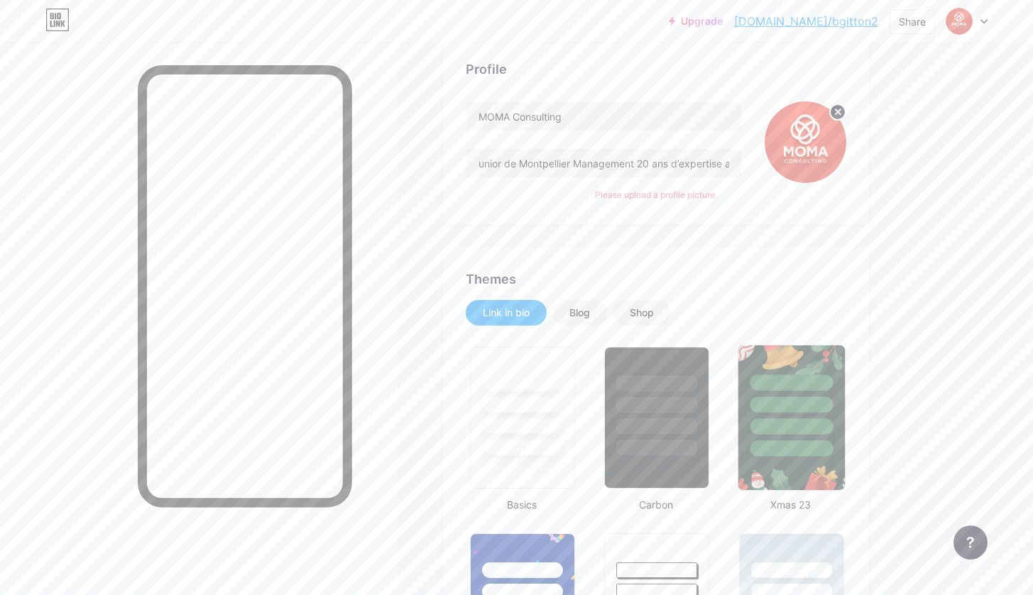
click at [828, 424] on div at bounding box center [790, 427] width 83 height 16
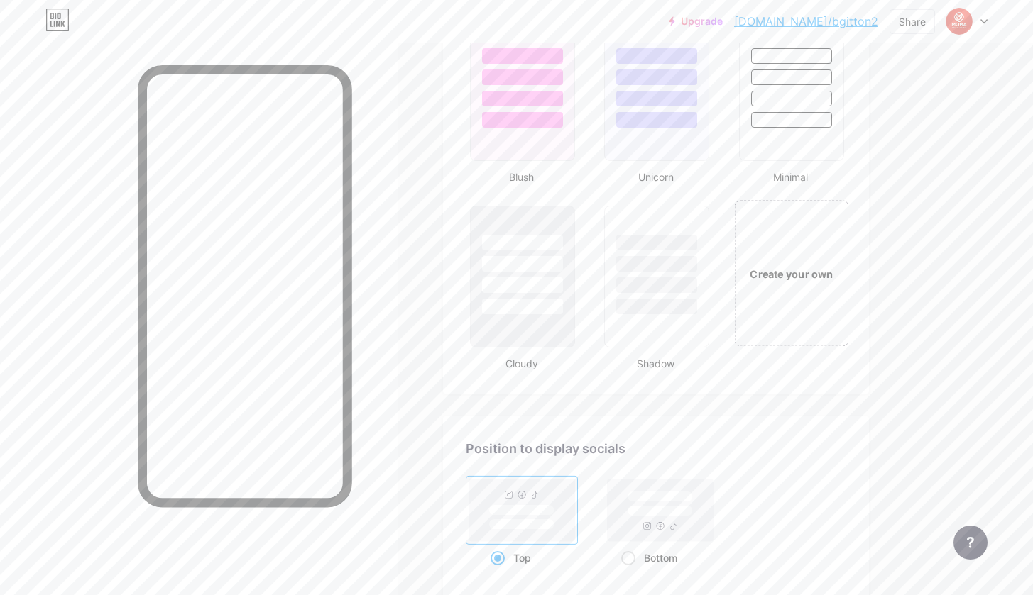
scroll to position [1538, 0]
click at [802, 323] on div "Create your own" at bounding box center [791, 278] width 114 height 146
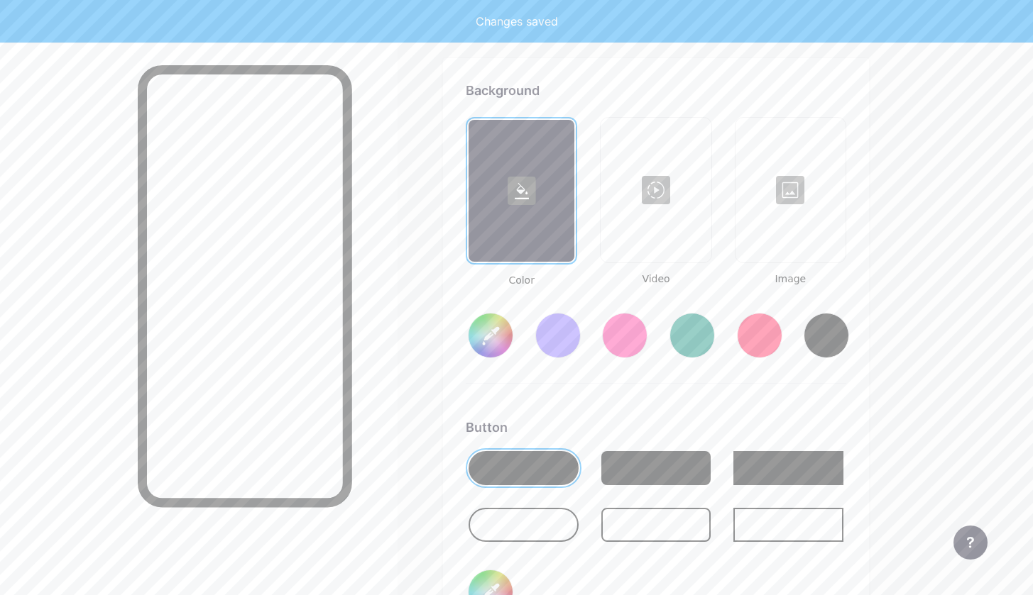
scroll to position [1903, 0]
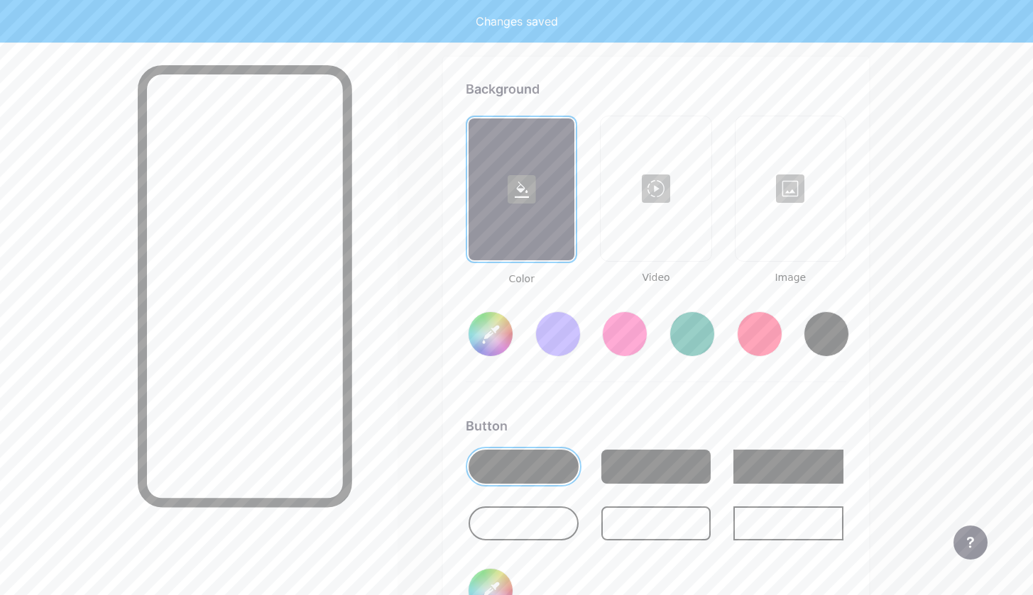
type input "#ffffff"
type input "#000000"
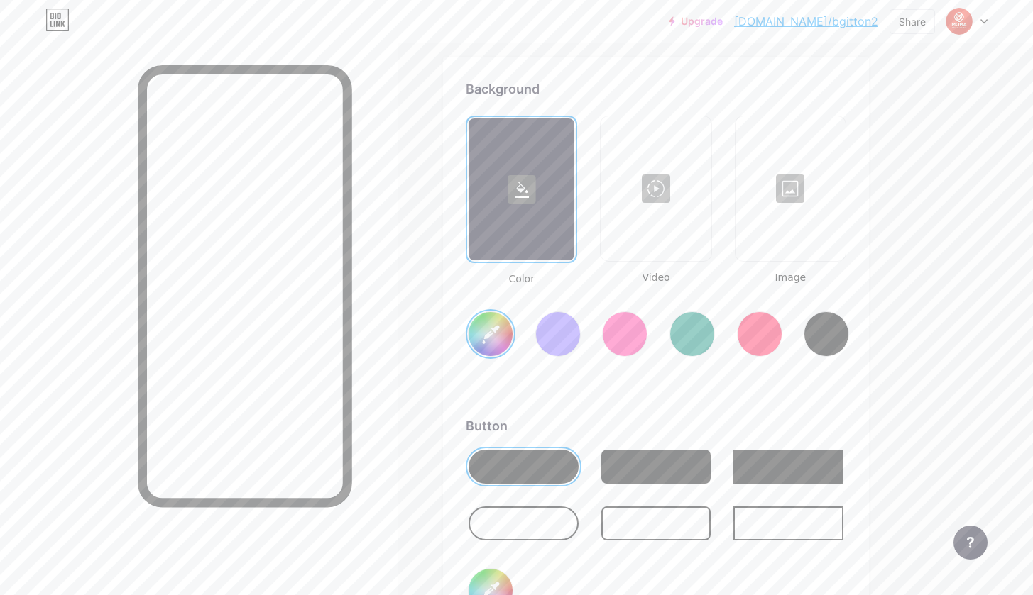
click at [801, 230] on div at bounding box center [790, 189] width 107 height 142
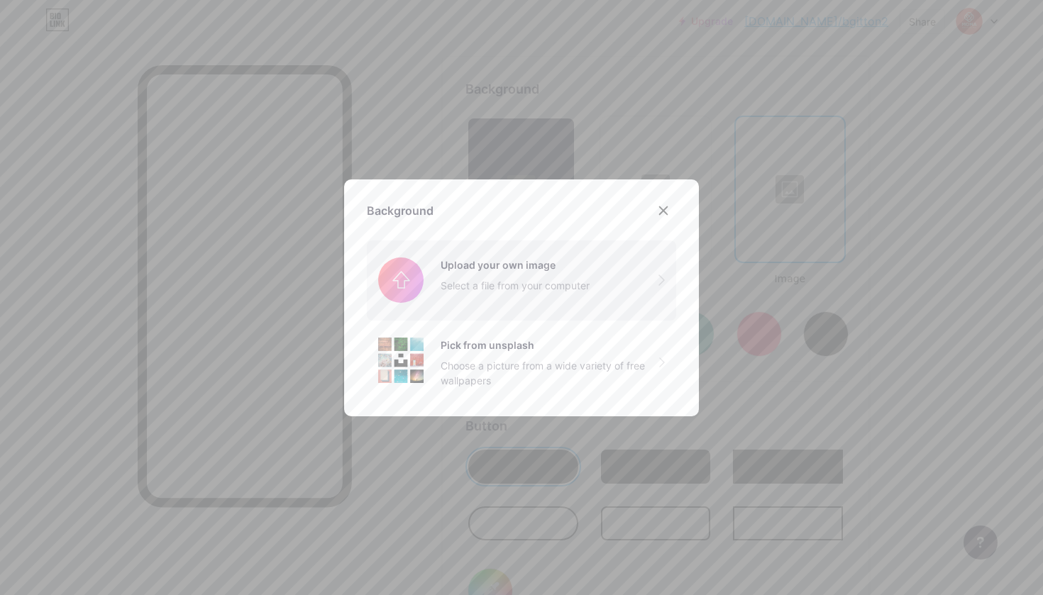
click at [521, 259] on input "file" at bounding box center [521, 280] width 309 height 79
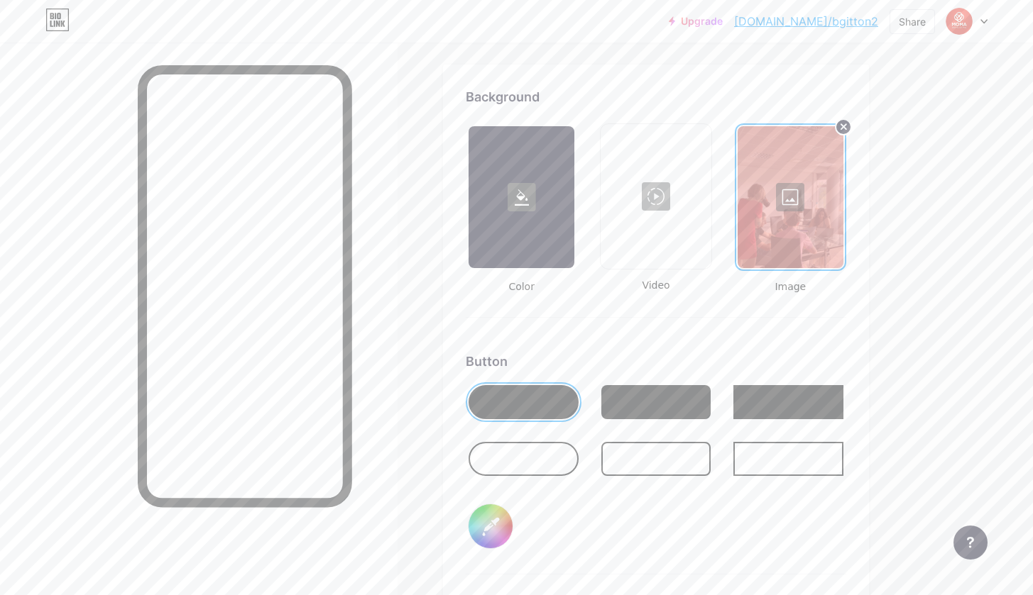
scroll to position [1892, 0]
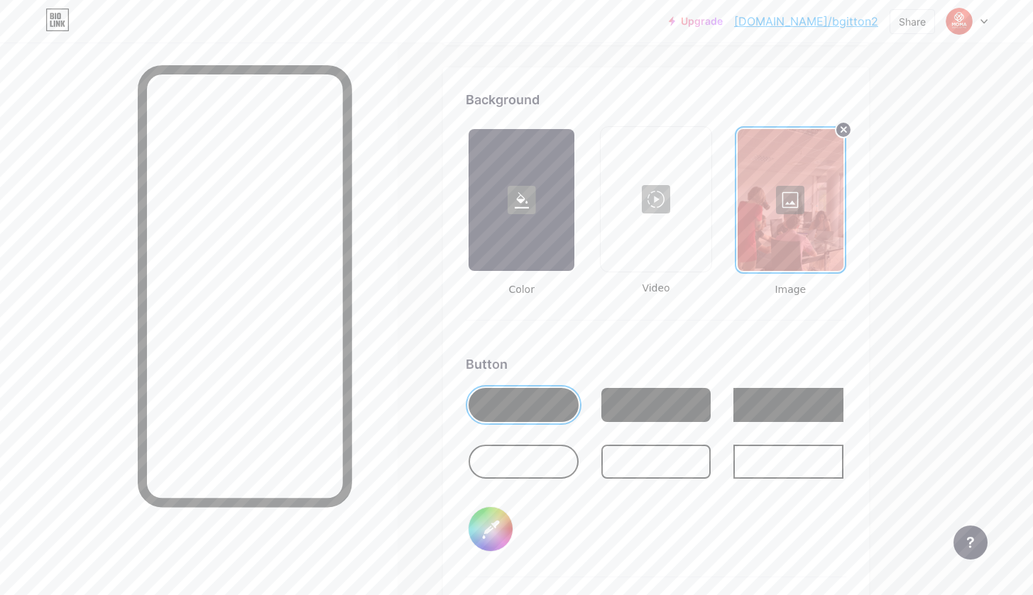
click at [561, 465] on div at bounding box center [523, 462] width 110 height 34
click at [651, 469] on div at bounding box center [656, 462] width 110 height 34
click at [799, 473] on div at bounding box center [788, 462] width 110 height 34
click at [666, 413] on div at bounding box center [656, 405] width 110 height 34
click at [510, 536] on input "#000000" at bounding box center [490, 529] width 44 height 44
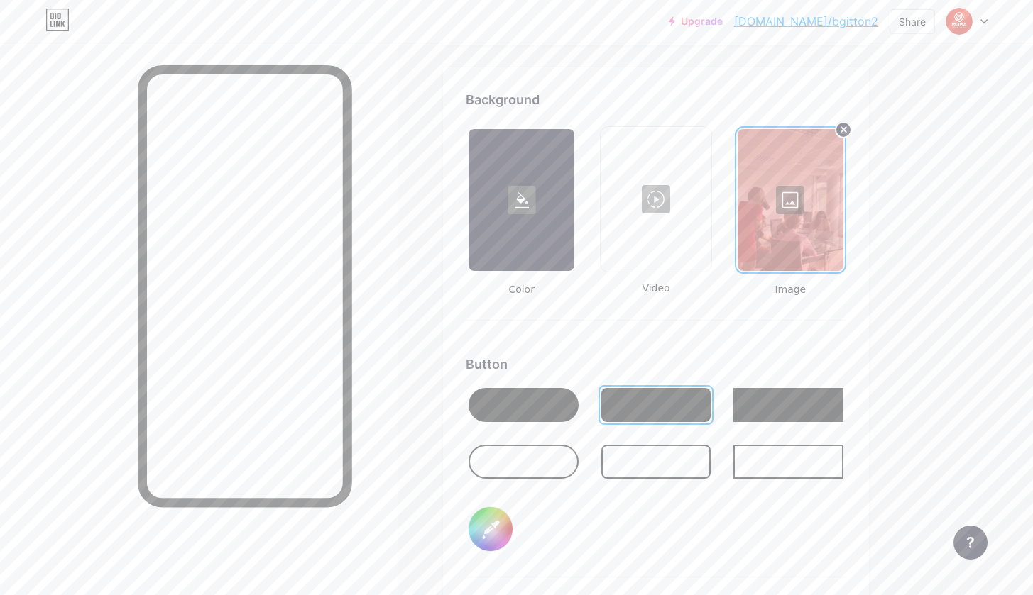
type input "#ffffff"
click at [556, 401] on div at bounding box center [523, 405] width 110 height 34
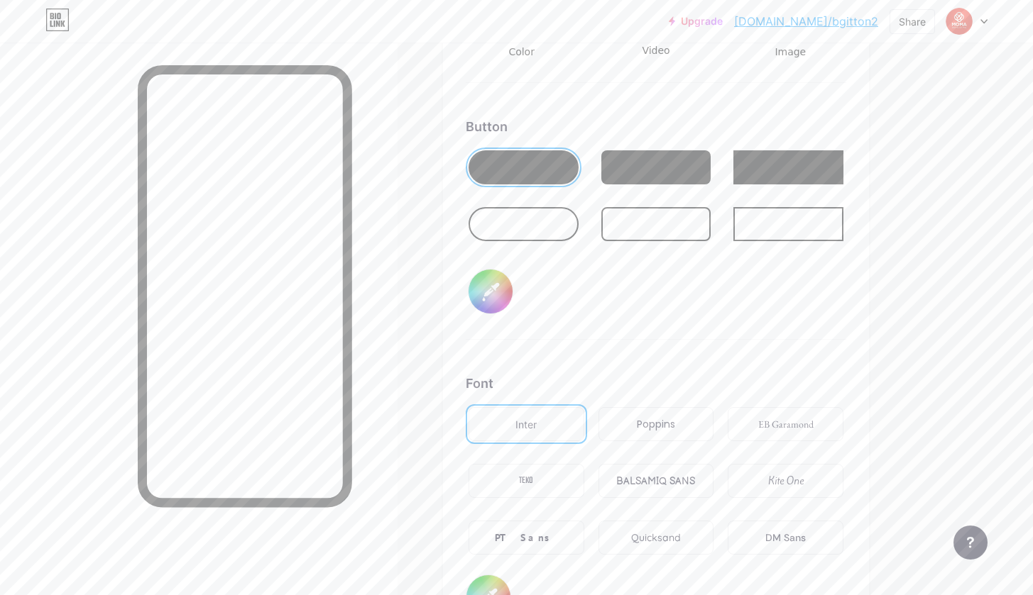
scroll to position [2191, 0]
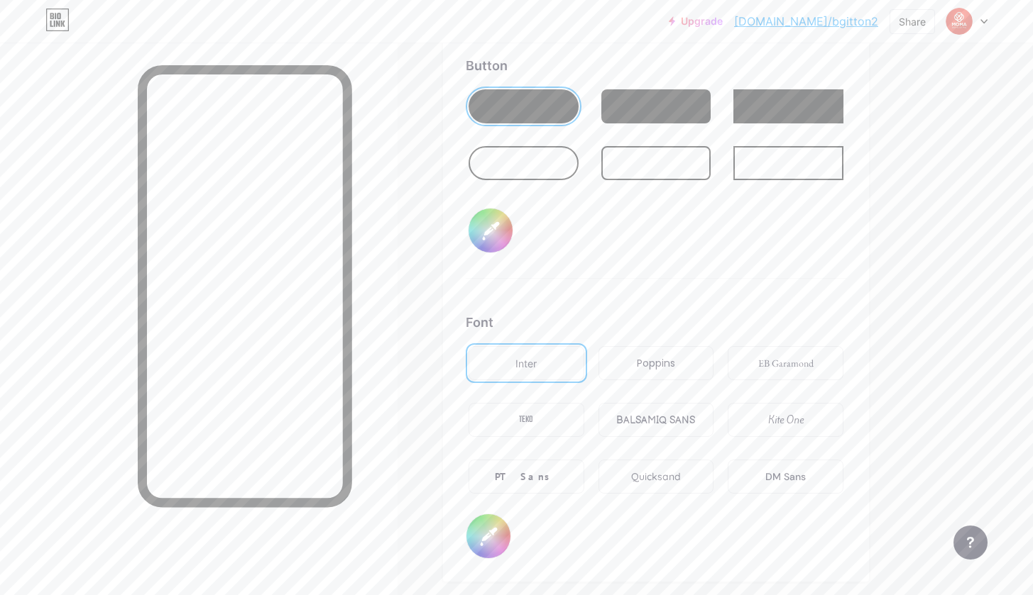
click at [655, 369] on div "Poppins" at bounding box center [656, 363] width 38 height 15
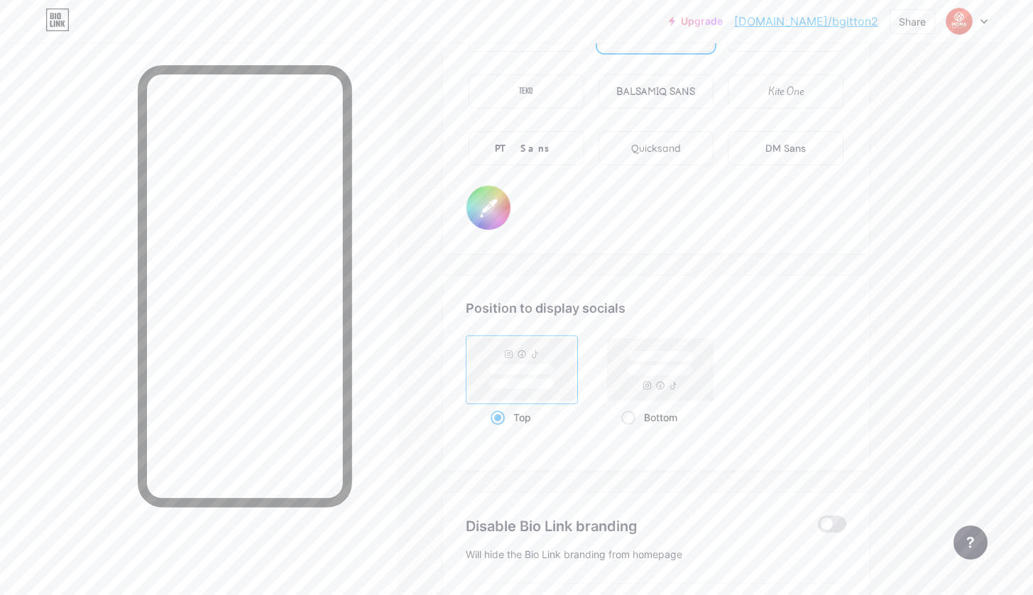
scroll to position [2520, 0]
click at [647, 365] on rect at bounding box center [659, 370] width 65 height 11
click at [630, 430] on input "Bottom" at bounding box center [625, 434] width 9 height 9
radio input "true"
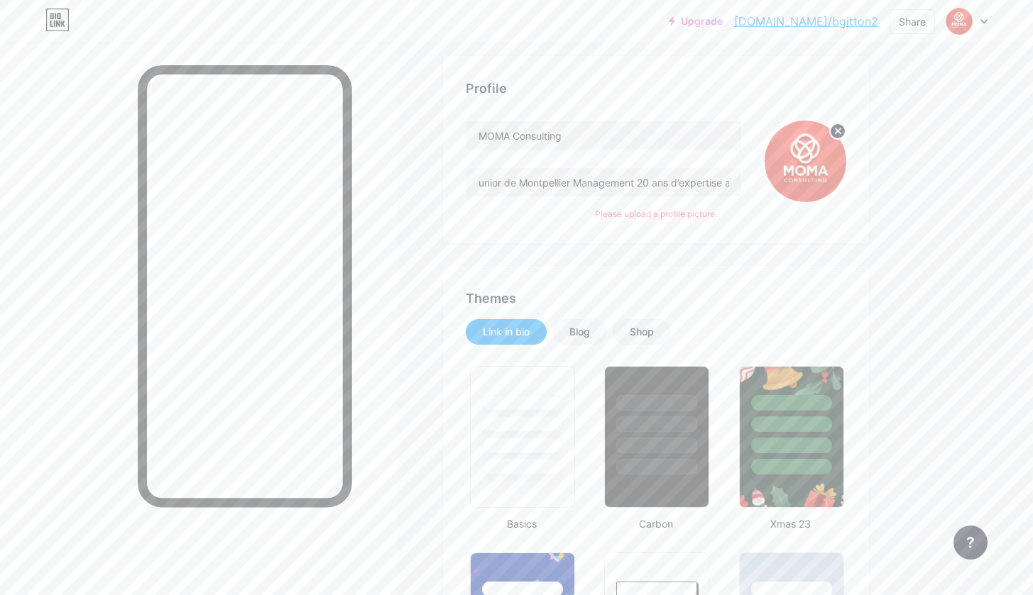
scroll to position [0, 0]
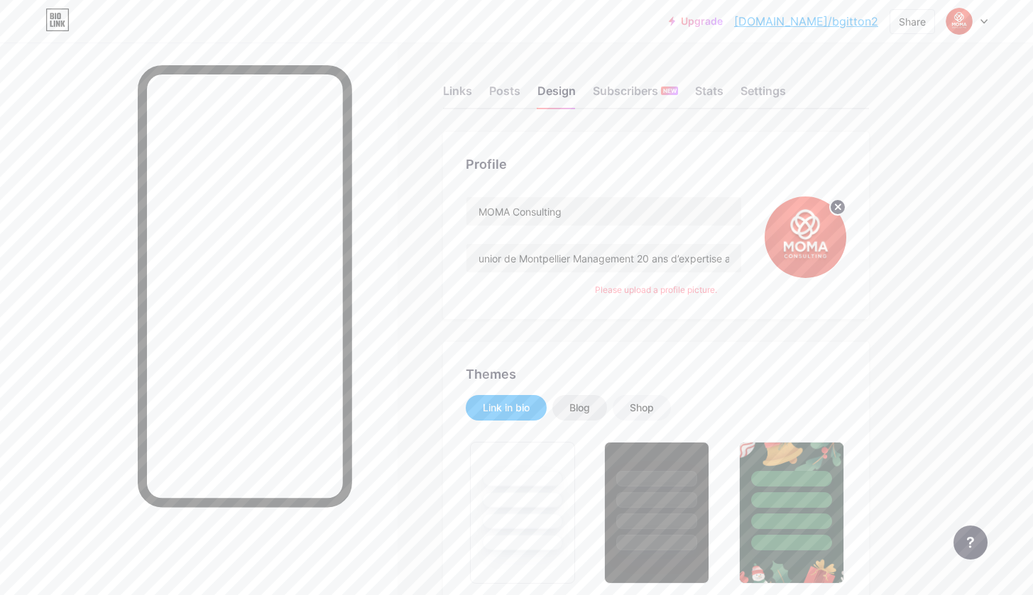
click at [585, 413] on div "Blog" at bounding box center [579, 408] width 21 height 14
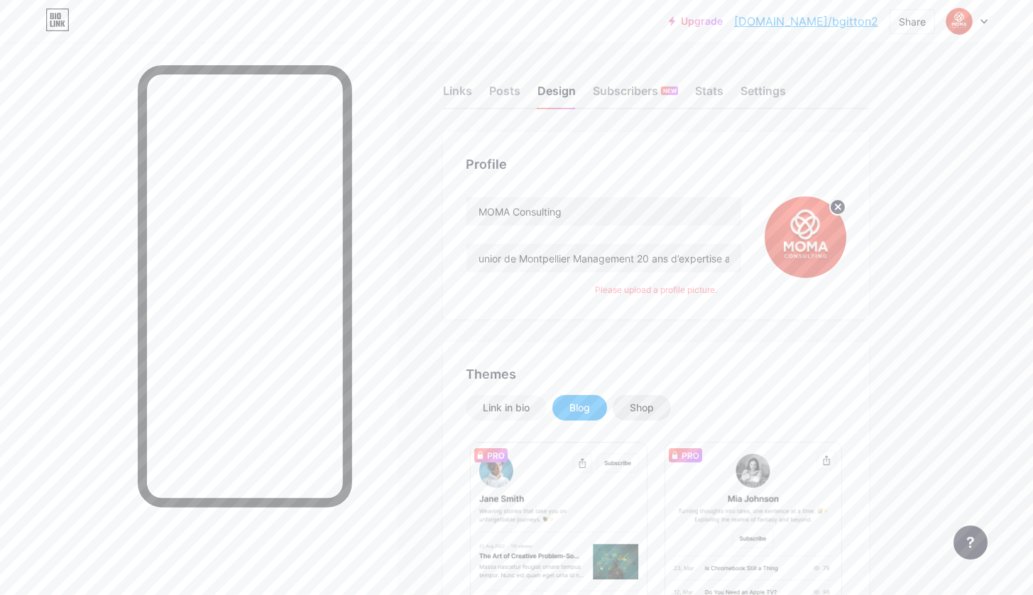
click at [646, 410] on div "Shop" at bounding box center [642, 408] width 24 height 14
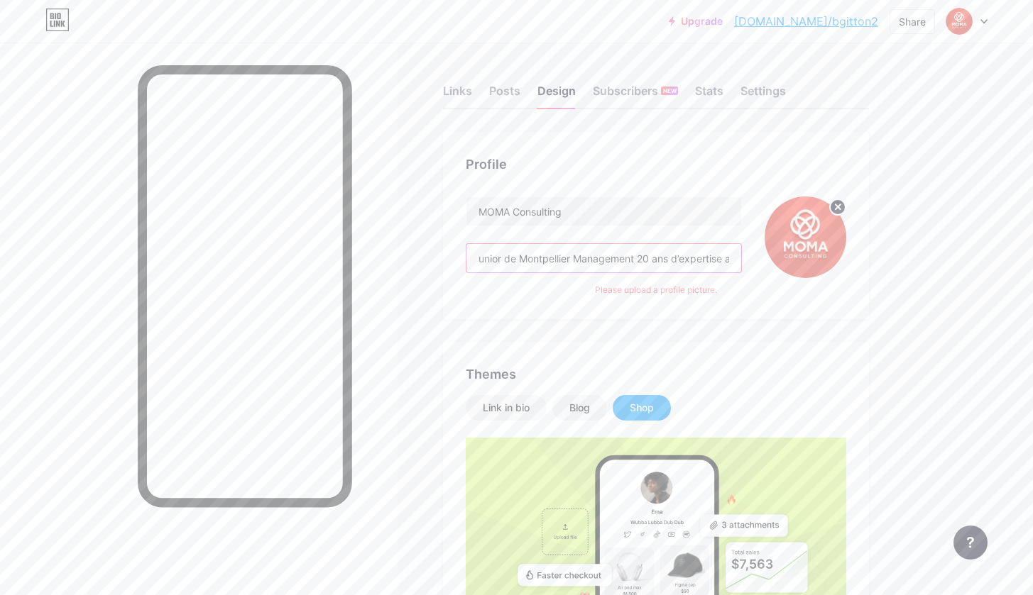
click at [473, 256] on input "unior de Montpellier Management 20 ans d’expertise au service des entreprises, …" at bounding box center [603, 258] width 275 height 28
click at [485, 259] on input "unior de Montpellier Management 20 ans d’expertise au service des entreprises, …" at bounding box center [603, 258] width 275 height 28
click at [492, 259] on input "unior de Montpellier Management 20 ans d’expertise au service des entreprises, …" at bounding box center [603, 258] width 275 height 28
drag, startPoint x: 512, startPoint y: 258, endPoint x: 460, endPoint y: 258, distance: 51.8
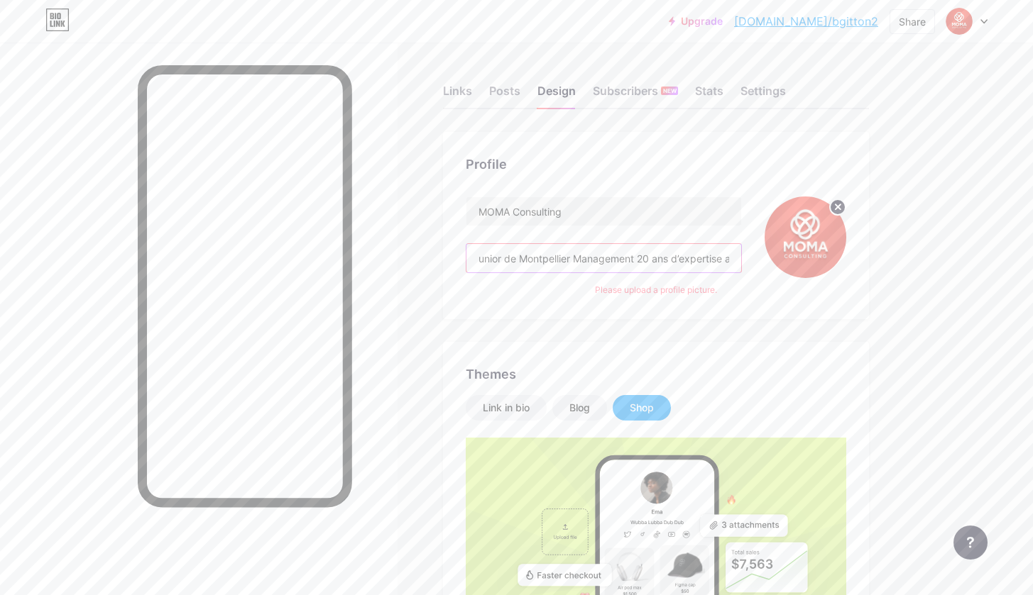
click at [460, 258] on div "Profile MOMA Consulting unior de Montpellier Management 20 ans d’expertise au s…" at bounding box center [656, 225] width 426 height 187
click at [485, 256] on input "unior de Montpellier Management 20 ans d’expertise au service des entreprises, …" at bounding box center [603, 258] width 275 height 28
click at [478, 259] on input "unior de Montpellier Management 20 ans d’expertise au service des entreprises, …" at bounding box center [603, 258] width 275 height 28
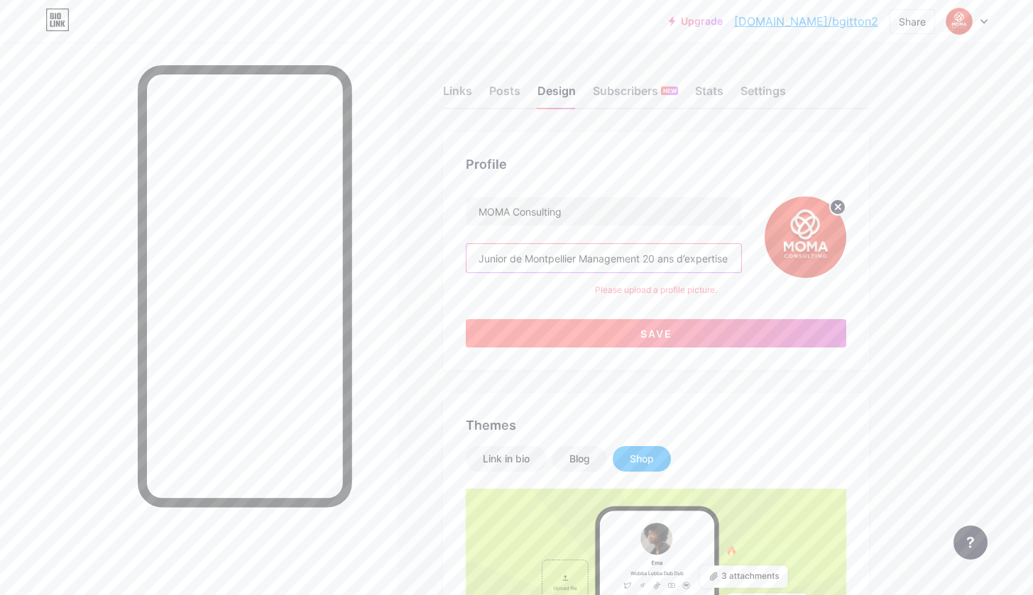
type input "Junior de Montpellier Management 20 ans d’expertise au service des entreprises,…"
click at [561, 334] on button "Save" at bounding box center [656, 333] width 380 height 28
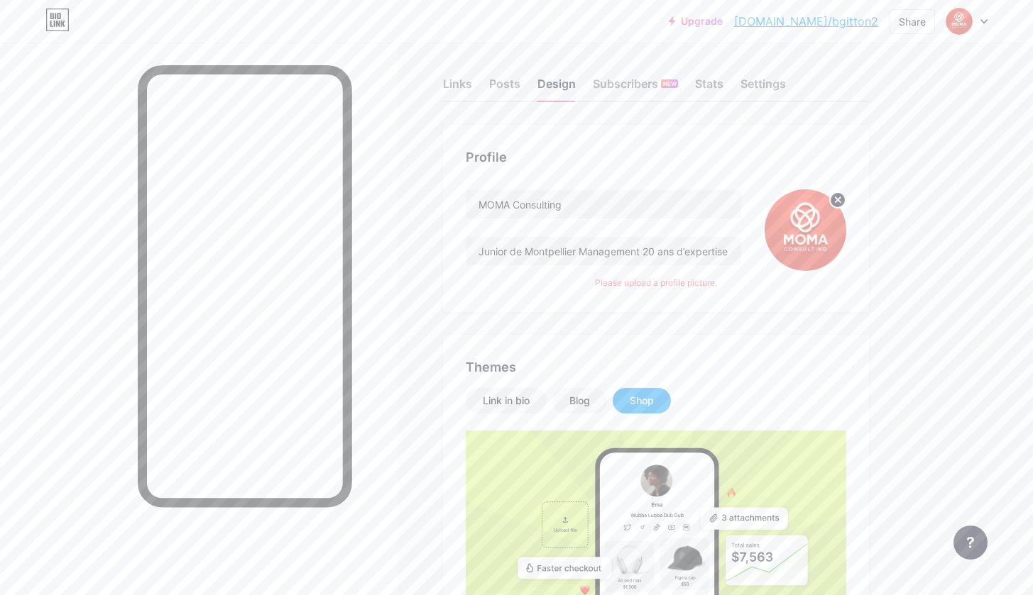
scroll to position [15, 0]
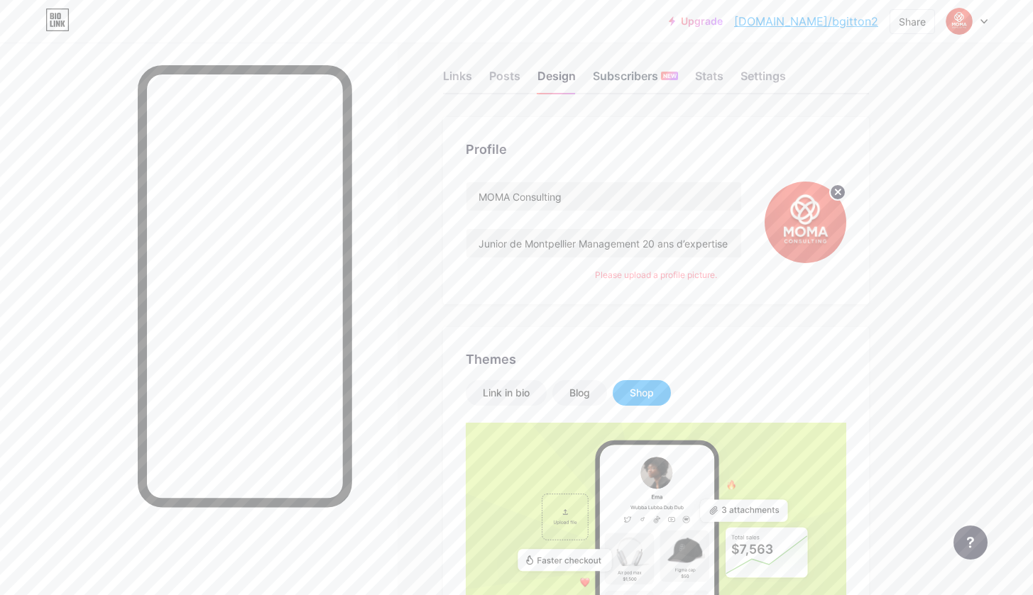
click at [615, 70] on div "Subscribers NEW" at bounding box center [635, 80] width 85 height 26
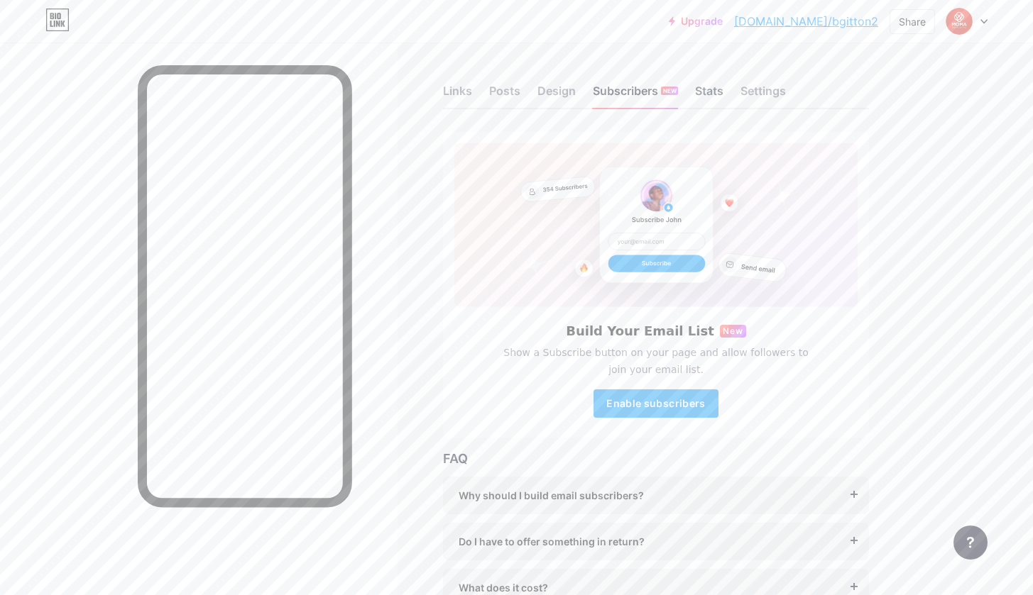
click at [712, 92] on div "Stats" at bounding box center [709, 95] width 28 height 26
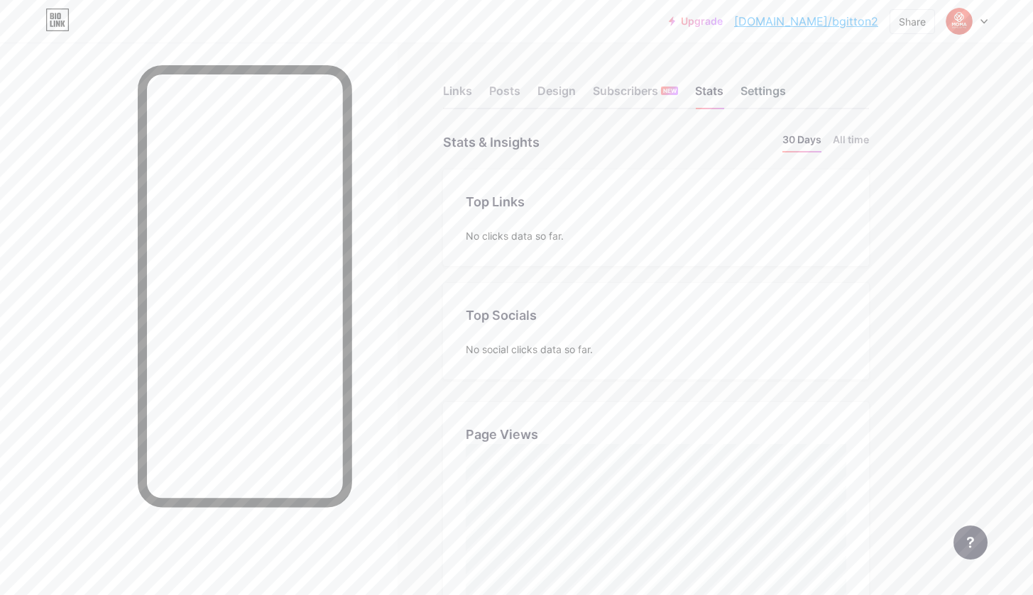
scroll to position [595, 1033]
click at [771, 101] on div "Settings" at bounding box center [762, 95] width 45 height 26
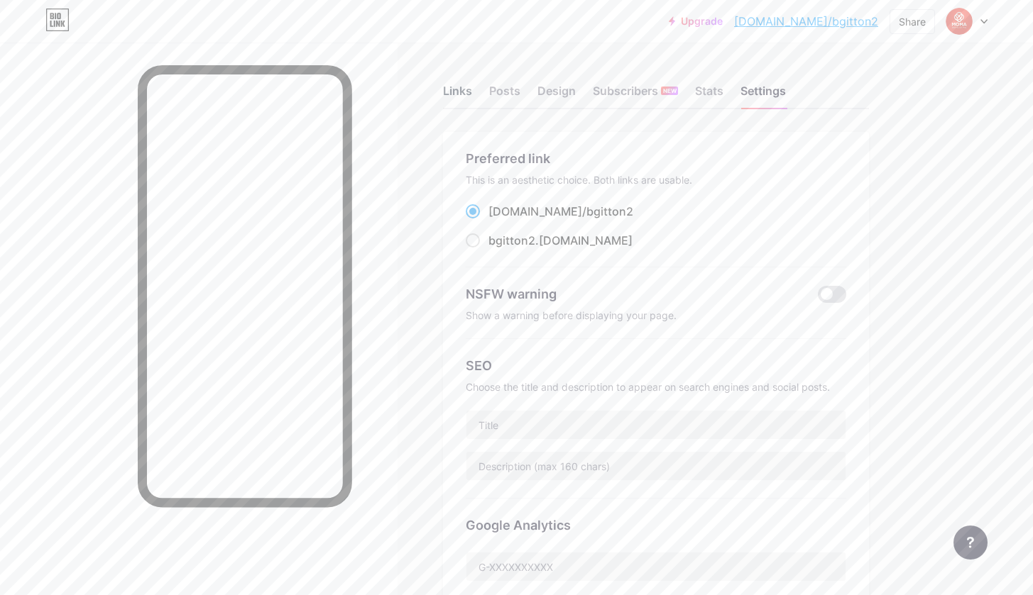
click at [461, 85] on div "Links" at bounding box center [457, 95] width 29 height 26
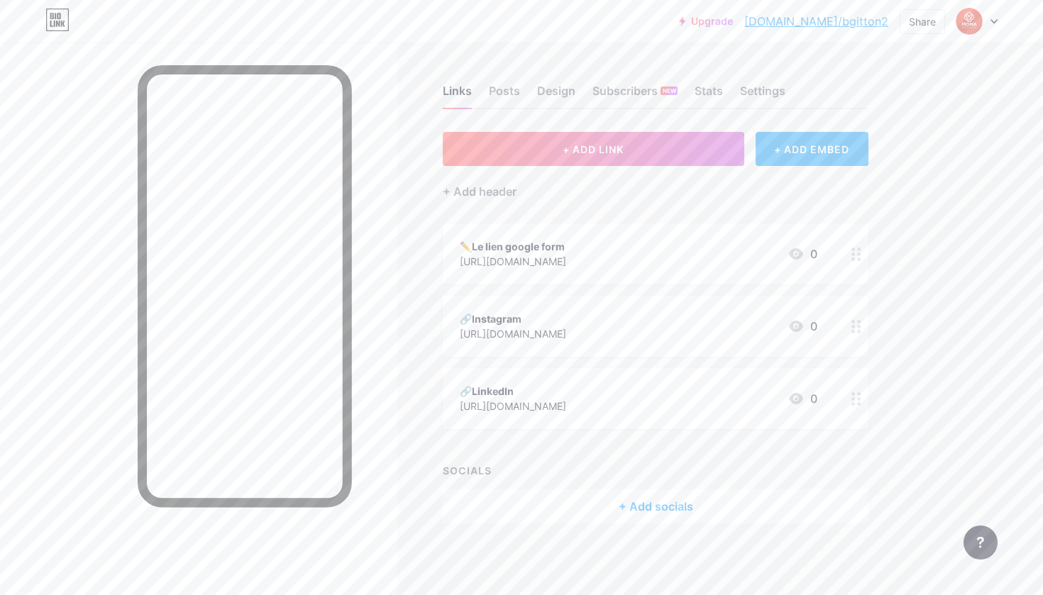
click at [801, 135] on div "+ ADD EMBED" at bounding box center [812, 149] width 113 height 34
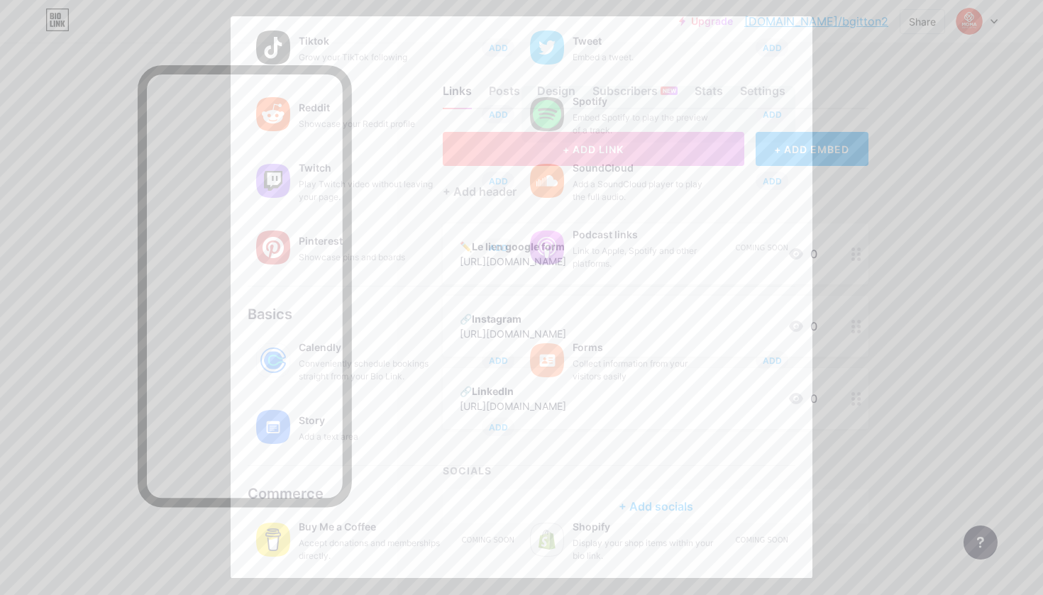
scroll to position [161, 0]
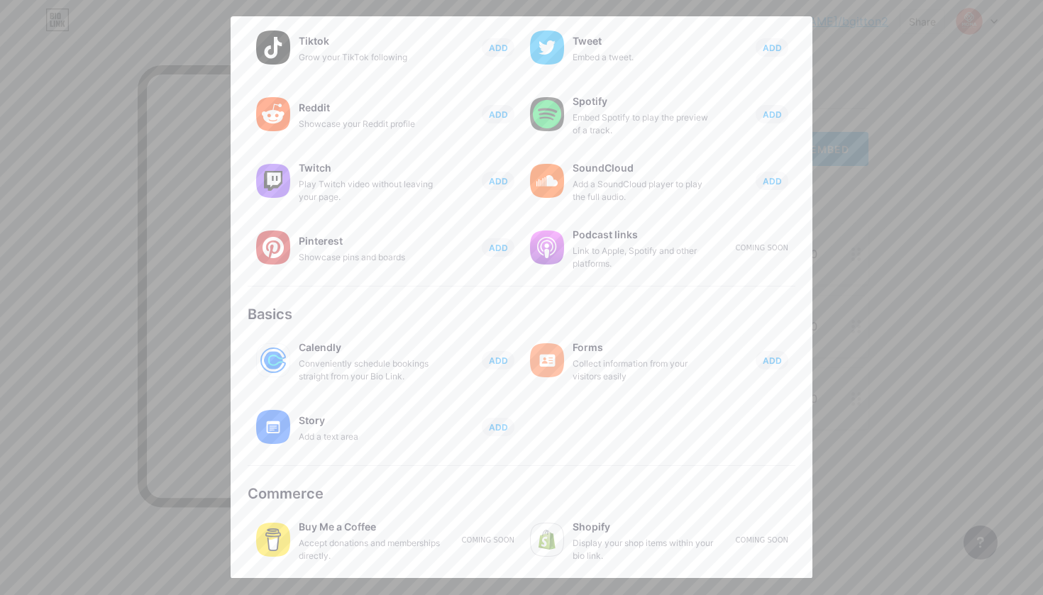
click at [872, 298] on div at bounding box center [521, 297] width 1043 height 595
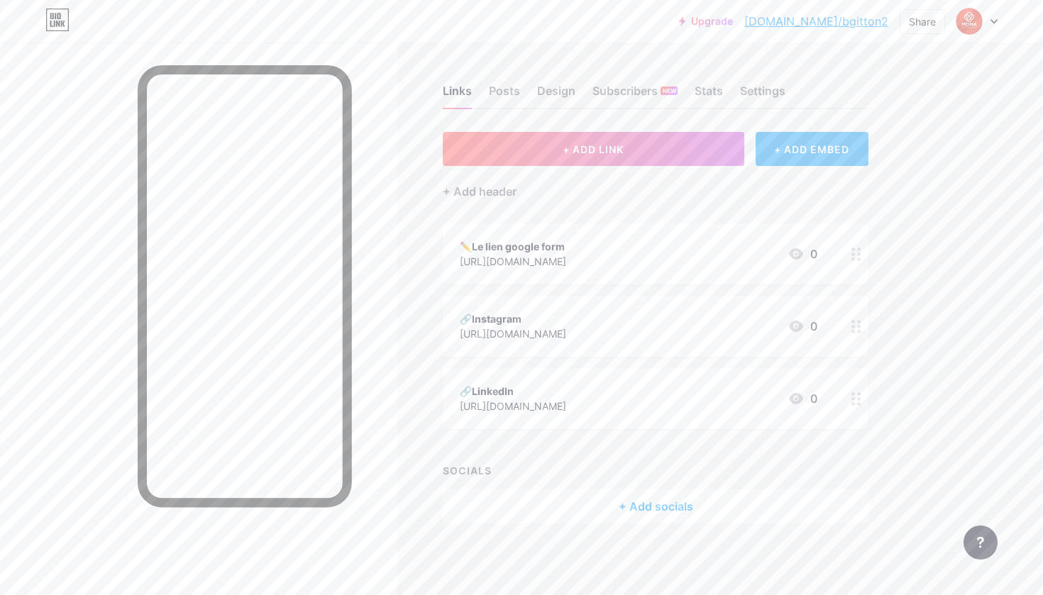
click at [791, 143] on div "+ ADD EMBED" at bounding box center [812, 149] width 113 height 34
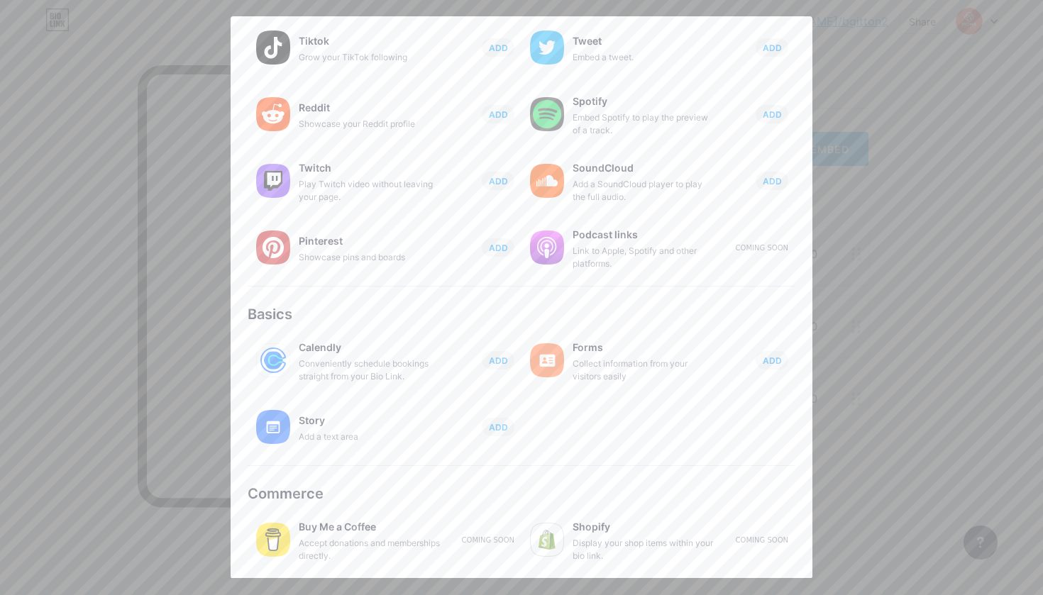
click at [859, 105] on div at bounding box center [521, 297] width 1043 height 595
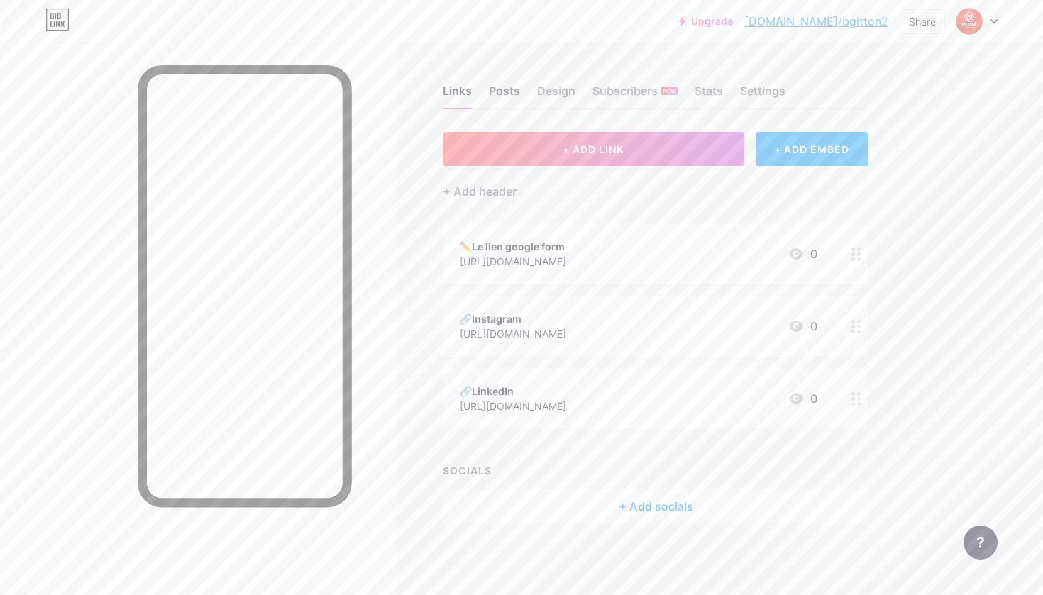
click at [519, 85] on div "Posts" at bounding box center [504, 95] width 31 height 26
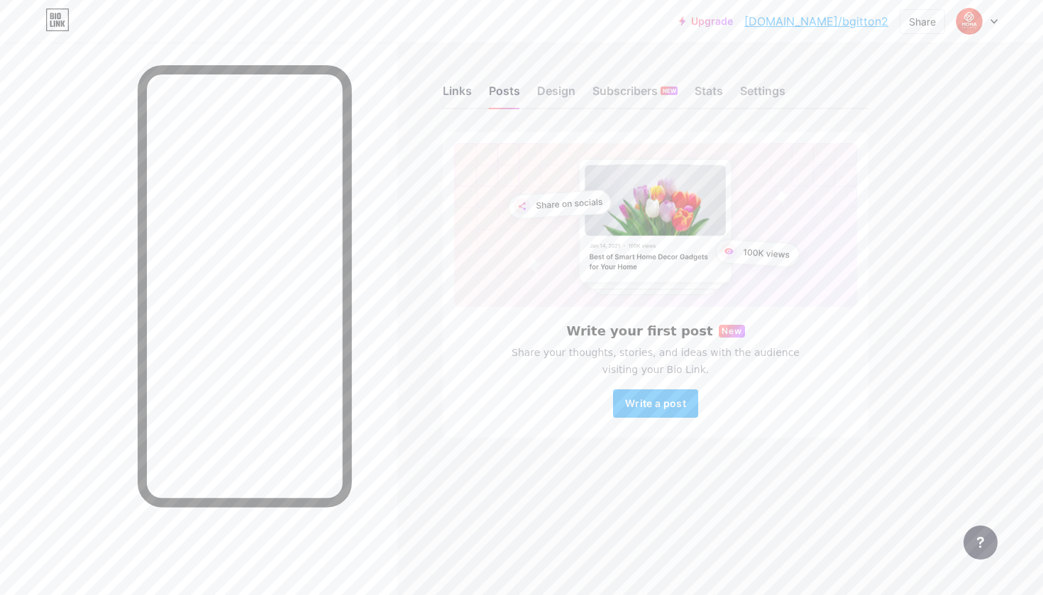
click at [453, 89] on div "Links" at bounding box center [457, 95] width 29 height 26
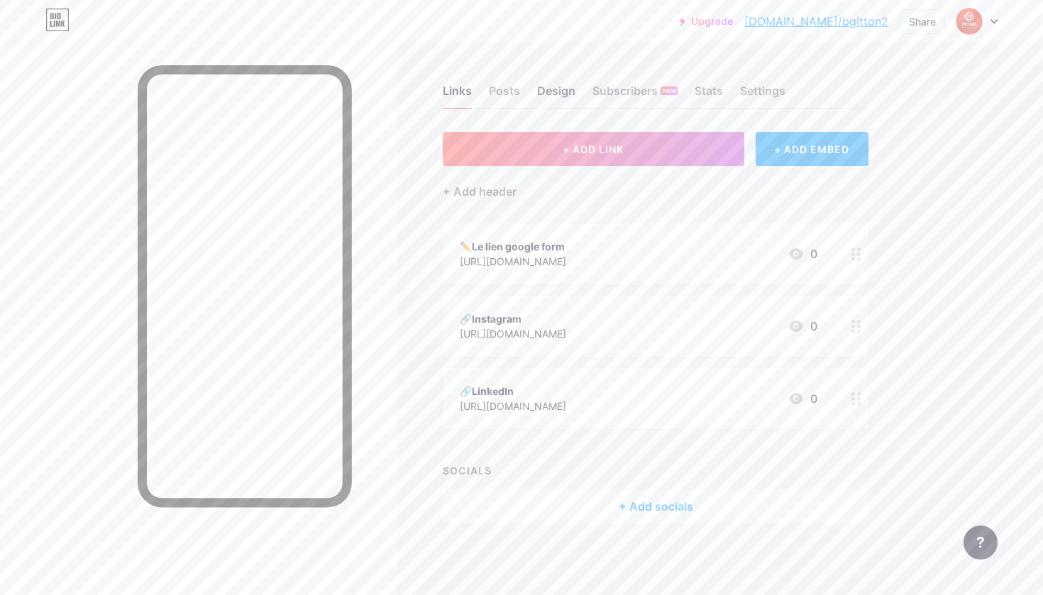
click at [556, 90] on div "Design" at bounding box center [556, 95] width 38 height 26
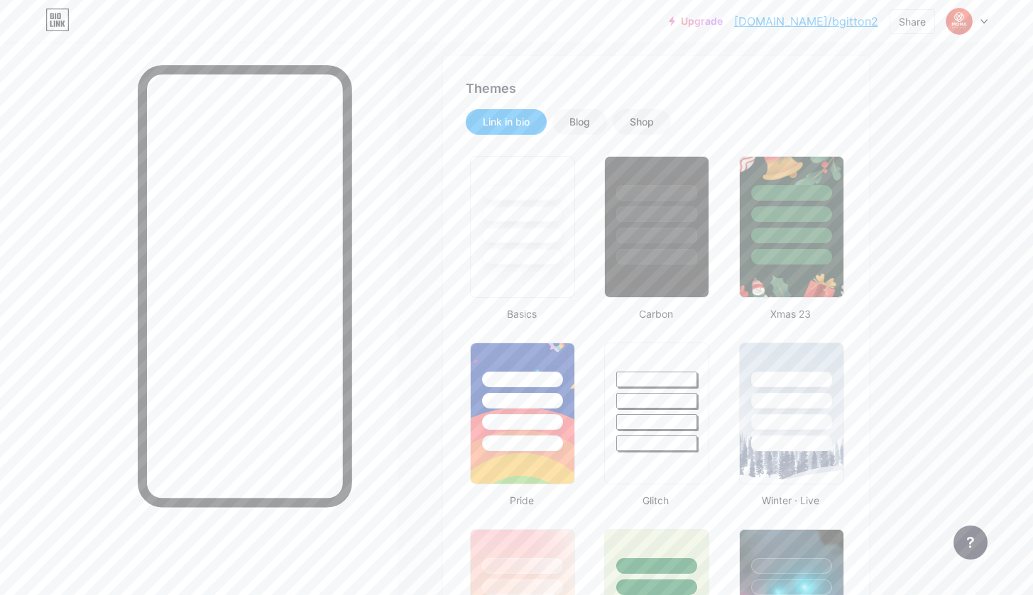
type input "#ffffff"
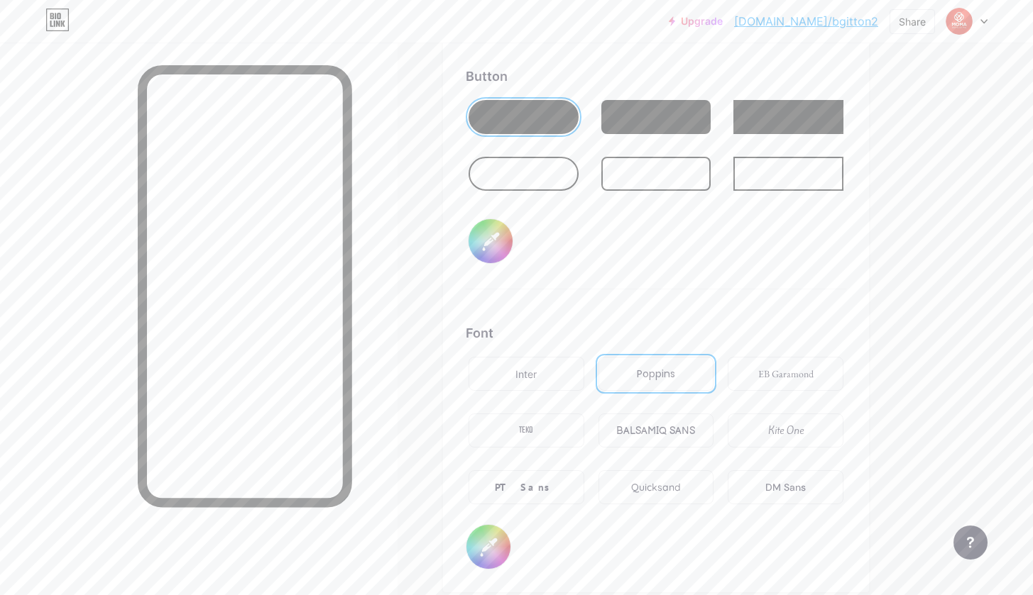
scroll to position [2162, 0]
click at [548, 171] on div at bounding box center [523, 174] width 110 height 34
click at [491, 257] on input "#ffffff" at bounding box center [490, 241] width 44 height 44
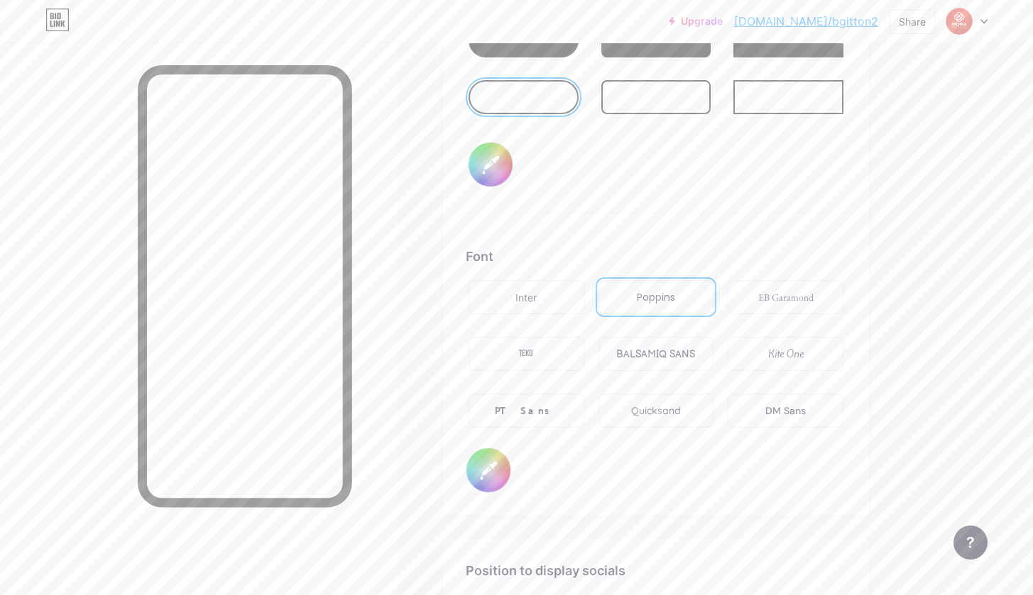
scroll to position [2260, 0]
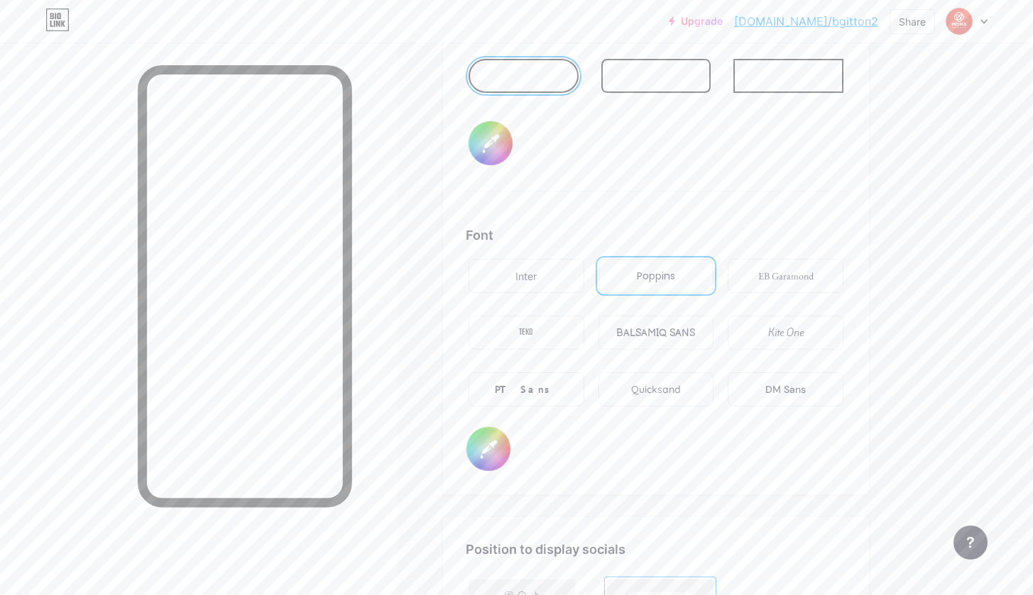
click at [490, 451] on input "#ffffff" at bounding box center [488, 449] width 44 height 44
click at [483, 442] on input "#ffffff" at bounding box center [488, 449] width 44 height 44
click at [542, 295] on div "Inter" at bounding box center [526, 276] width 121 height 40
click at [554, 339] on div "TEKO" at bounding box center [526, 333] width 116 height 34
click at [687, 285] on div "Poppins" at bounding box center [656, 276] width 116 height 34
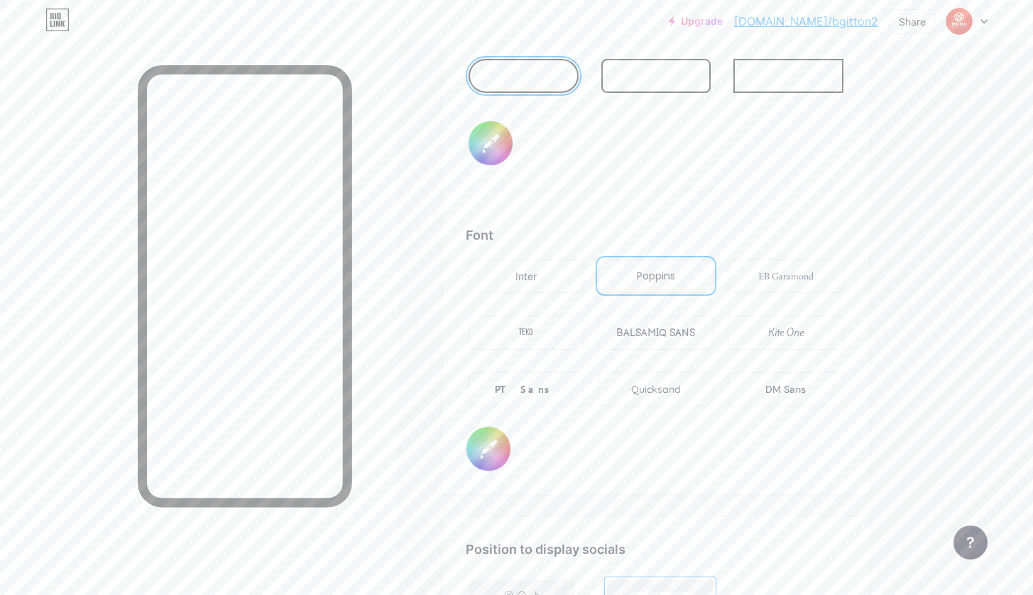
click at [791, 279] on div "EB Garamond" at bounding box center [785, 276] width 55 height 15
click at [806, 337] on div "Kite One" at bounding box center [785, 333] width 116 height 34
click at [799, 397] on div "DM Sans" at bounding box center [785, 390] width 40 height 15
click at [626, 326] on div "BALSAMIQ SANS" at bounding box center [655, 333] width 79 height 15
click at [569, 379] on div "PT Sans" at bounding box center [526, 390] width 116 height 34
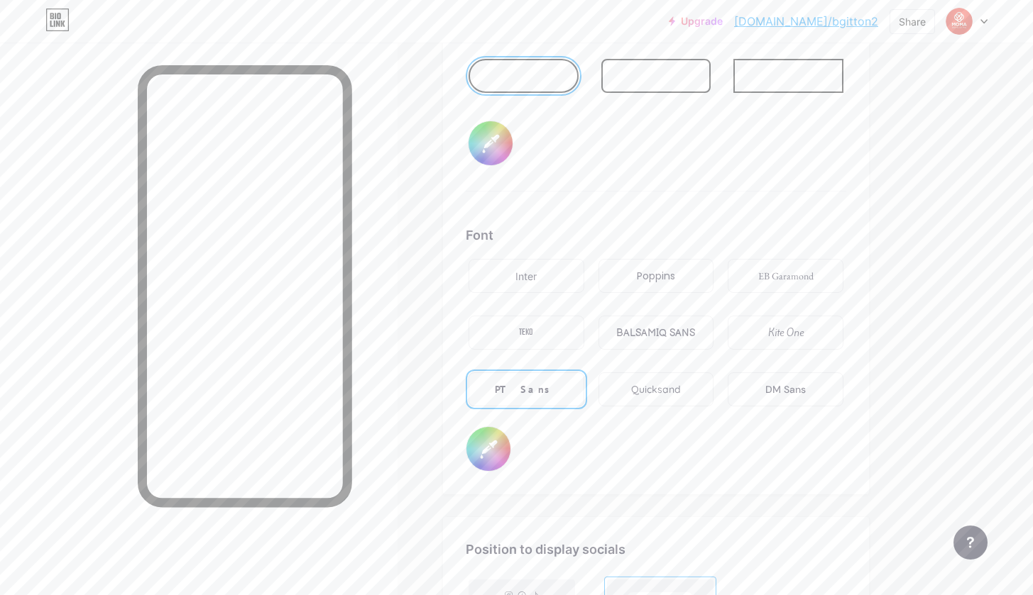
click at [484, 455] on input "#ffffff" at bounding box center [488, 449] width 44 height 44
click at [488, 445] on input "#11053b" at bounding box center [488, 449] width 44 height 44
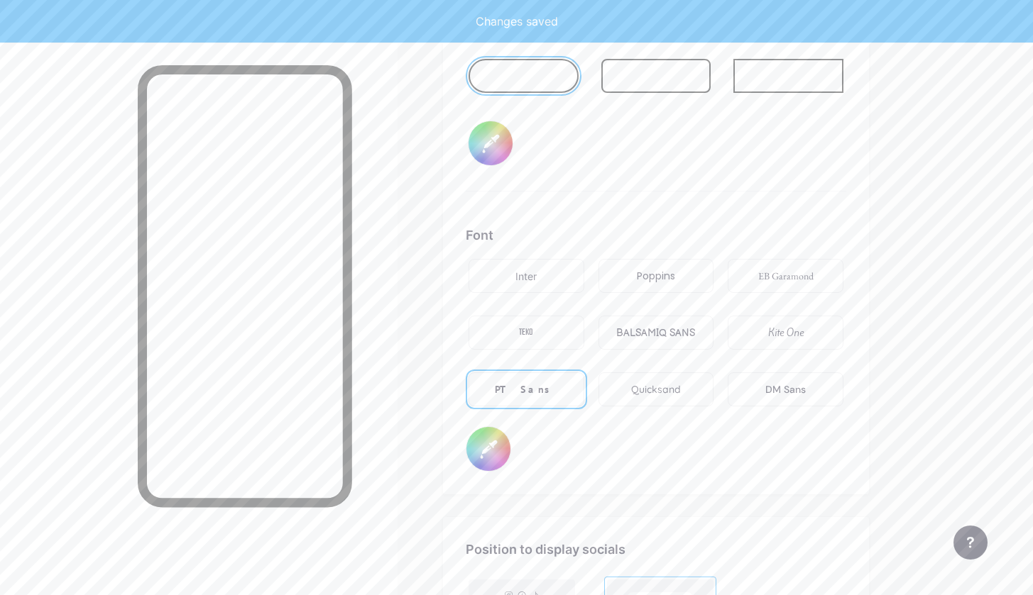
click at [488, 454] on input "#ffd877" at bounding box center [488, 449] width 44 height 44
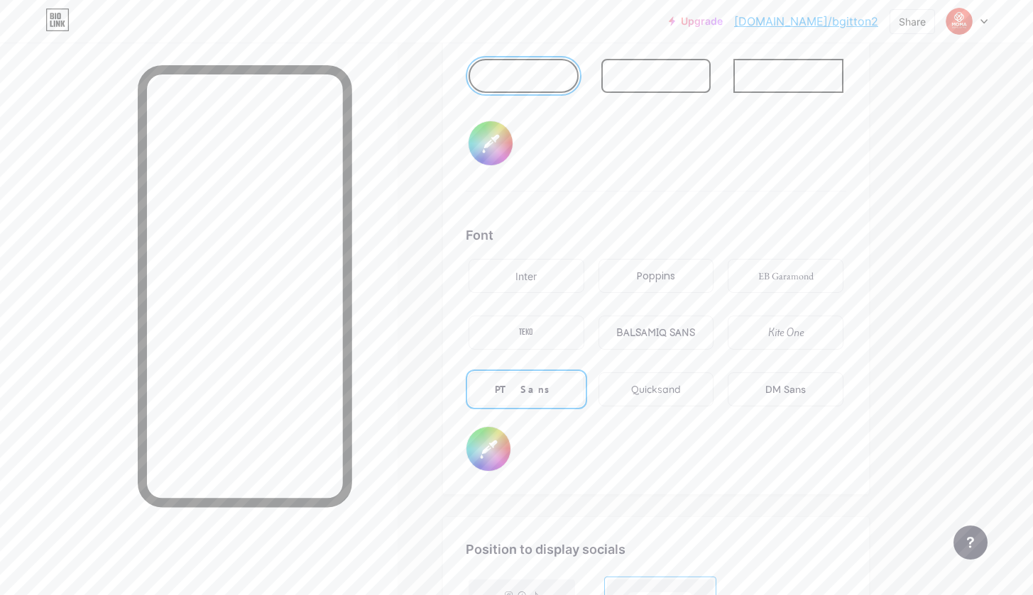
click at [485, 452] on input "#ffaa00" at bounding box center [488, 449] width 44 height 44
click at [491, 450] on input "#fec700" at bounding box center [488, 449] width 44 height 44
click at [491, 440] on input "#fecb3e" at bounding box center [488, 449] width 44 height 44
type input "#ebebeb"
click at [578, 478] on div "Background Color Video Image Button #ffffff Font Inter Poppins EB Garamond TEKO…" at bounding box center [656, 87] width 426 height 813
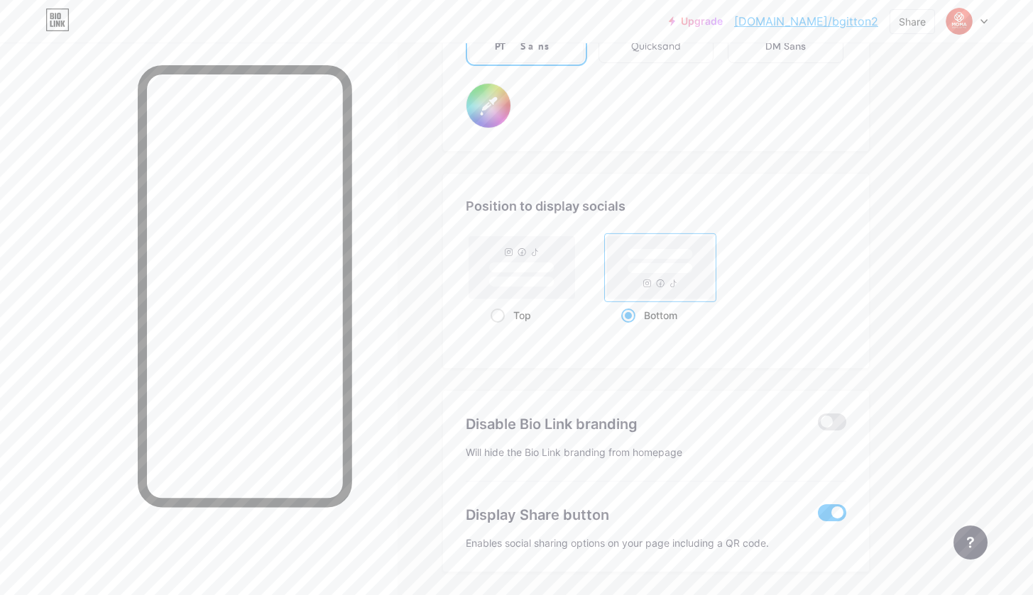
scroll to position [2604, 0]
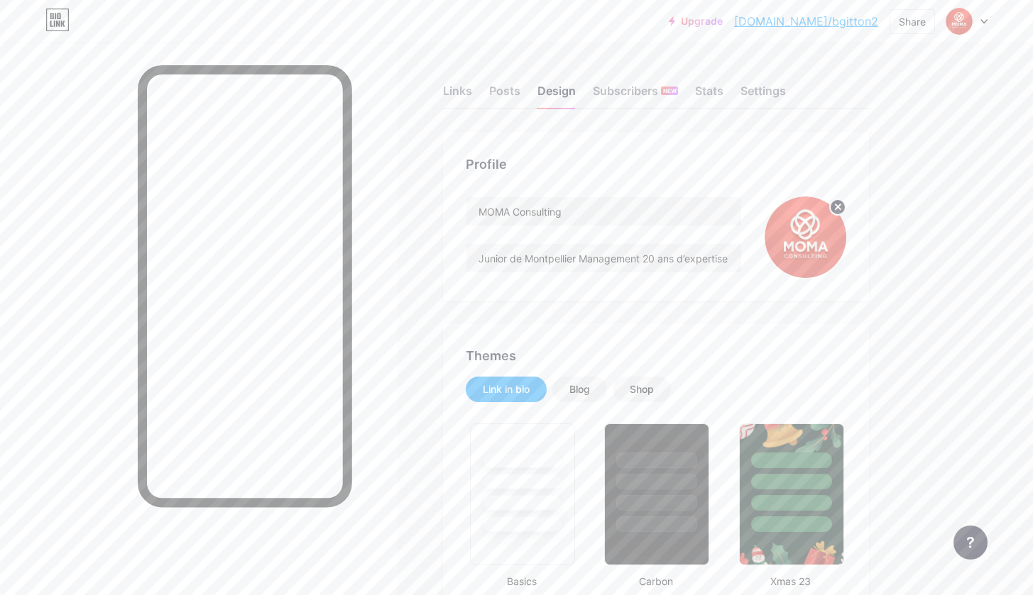
scroll to position [0, 0]
